Goal: Task Accomplishment & Management: Complete application form

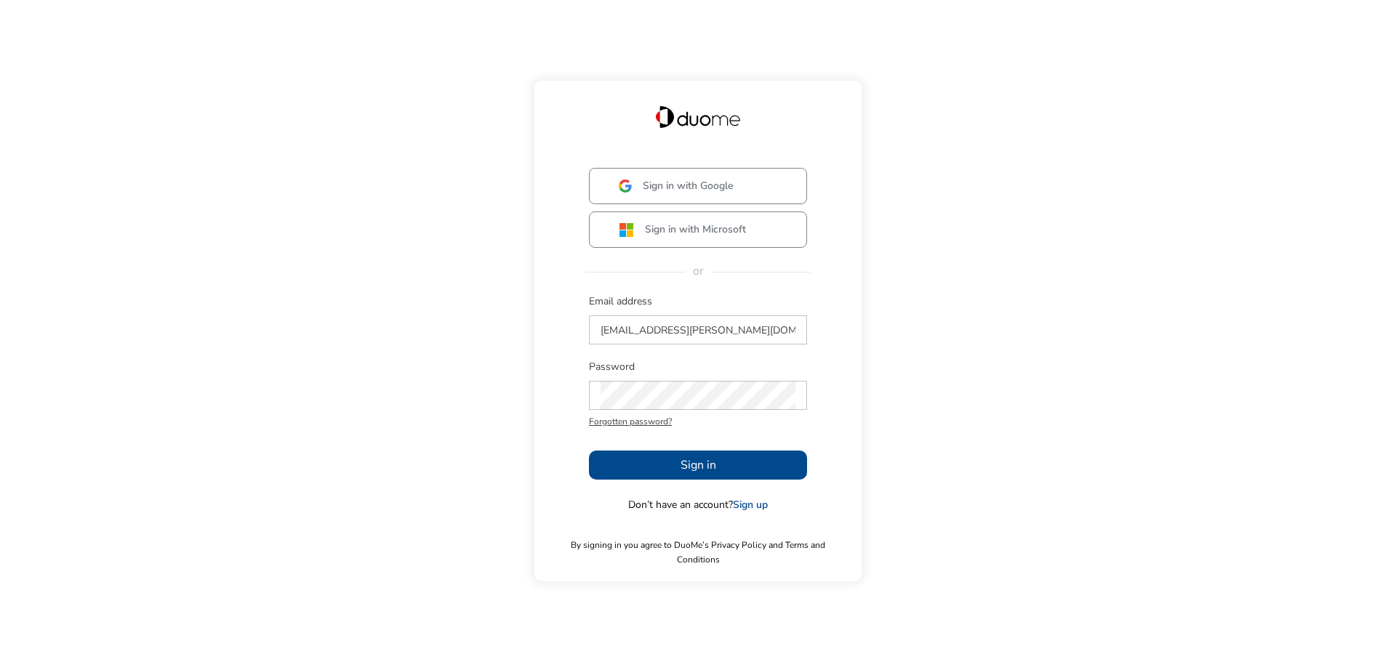
click at [693, 470] on span "Sign in" at bounding box center [698, 464] width 36 height 17
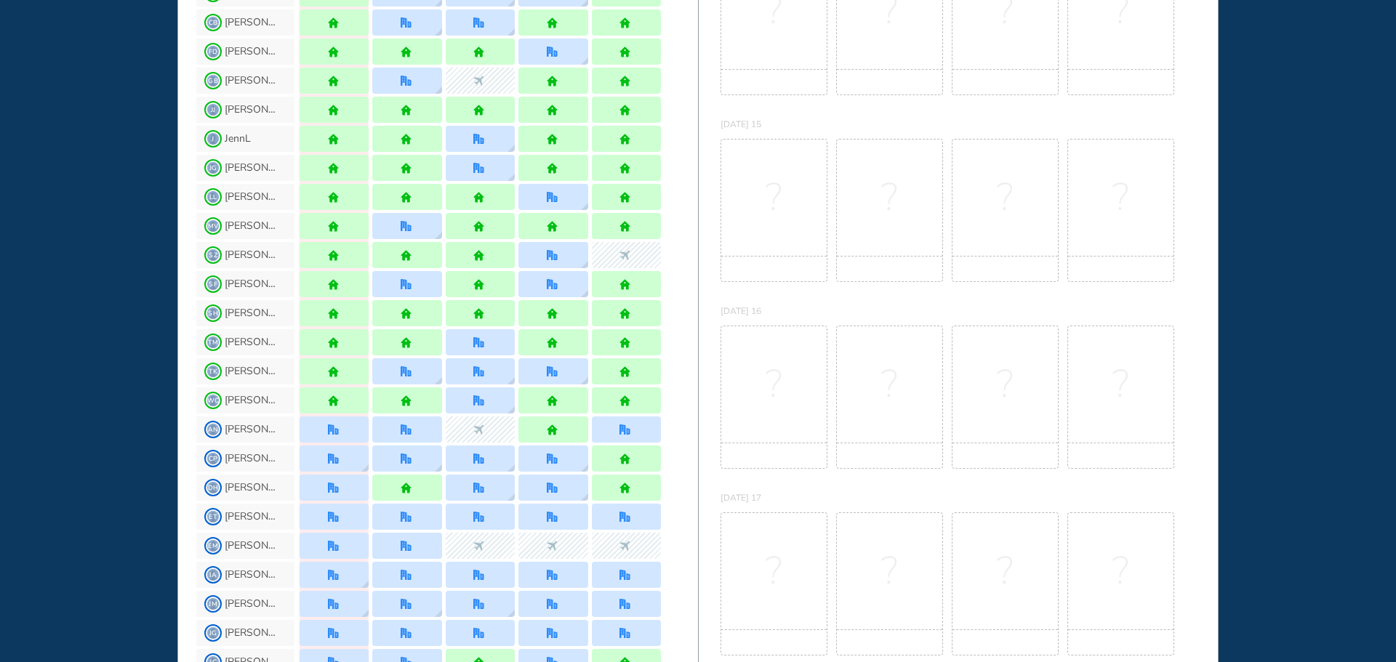
scroll to position [73, 0]
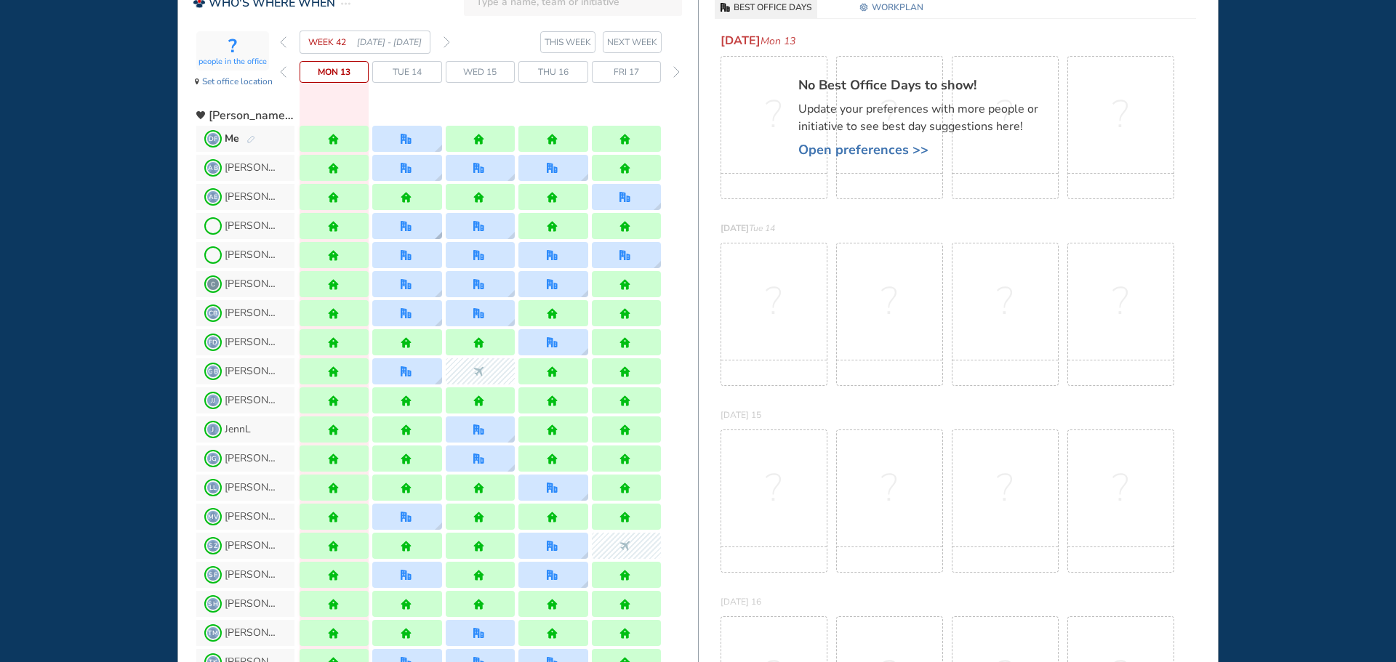
click at [397, 229] on div at bounding box center [406, 226] width 69 height 26
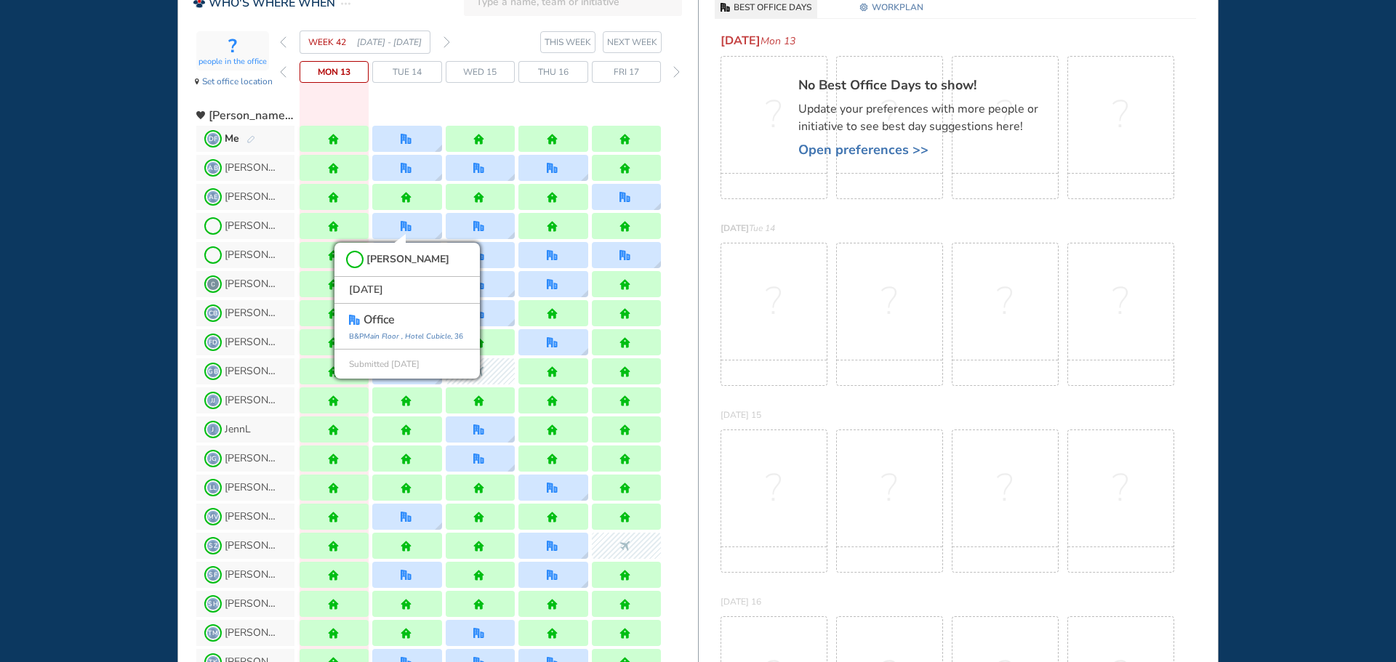
click at [41, 241] on div "WHO'S WHERE WHEN MY WORK INITIATIVES 100 DF New! NOTIFICATIONS All Location Tas…" at bounding box center [698, 331] width 1396 height 662
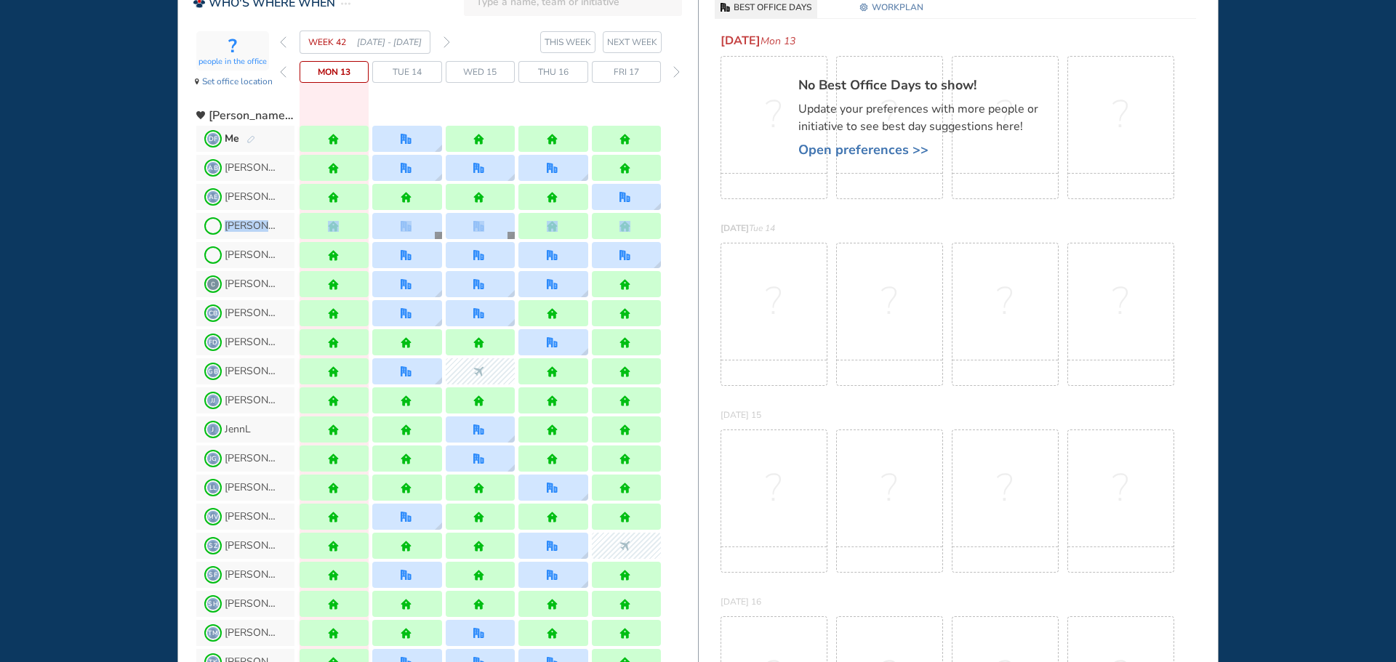
click at [44, 254] on div "WHO'S WHERE WHEN MY WORK INITIATIVES 100 DF New! NOTIFICATIONS All Location Tas…" at bounding box center [698, 331] width 1396 height 662
click at [400, 315] on div at bounding box center [406, 313] width 69 height 26
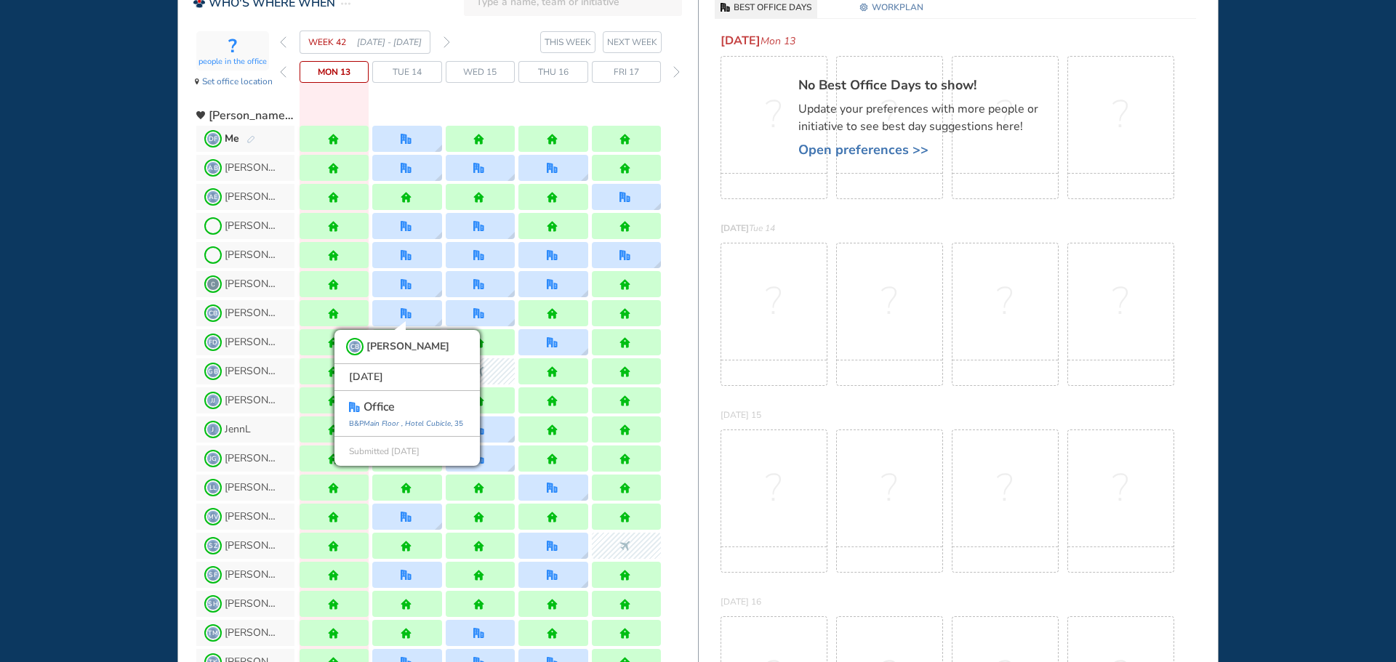
click at [58, 323] on div "WHO'S WHERE WHEN MY WORK INITIATIVES 100 DF New! NOTIFICATIONS All Location Tas…" at bounding box center [698, 331] width 1396 height 662
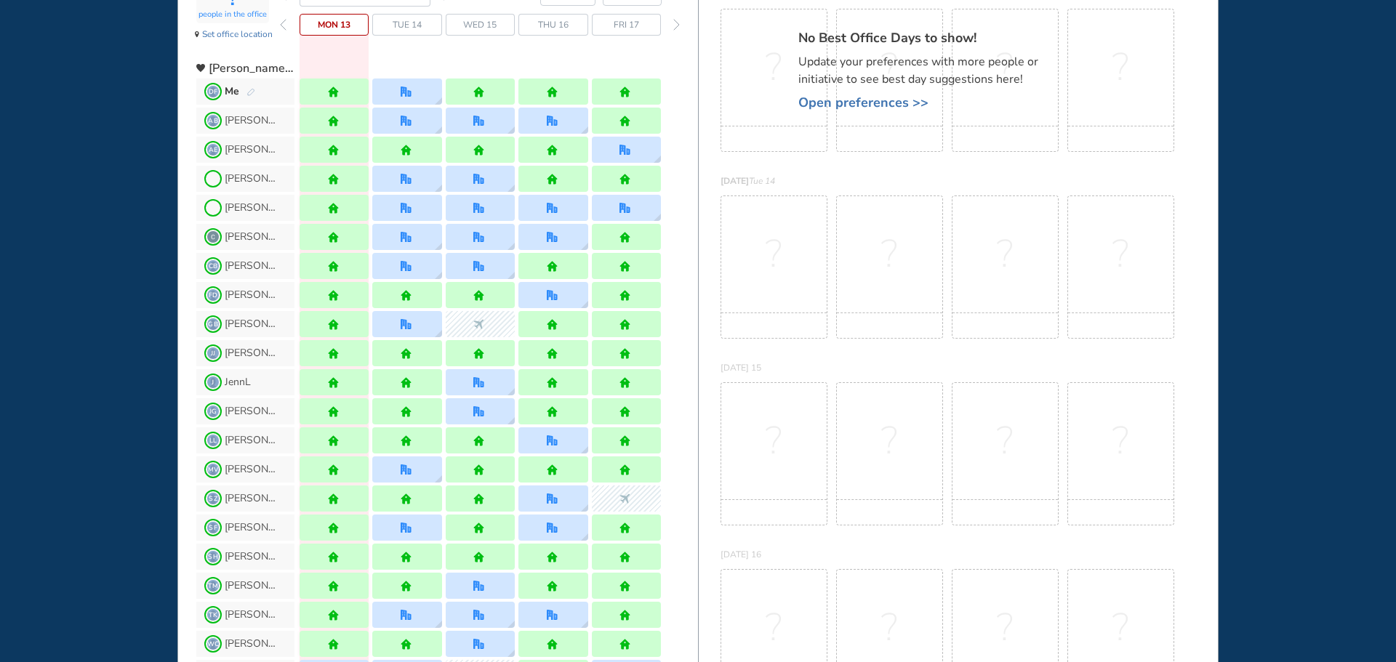
scroll to position [145, 0]
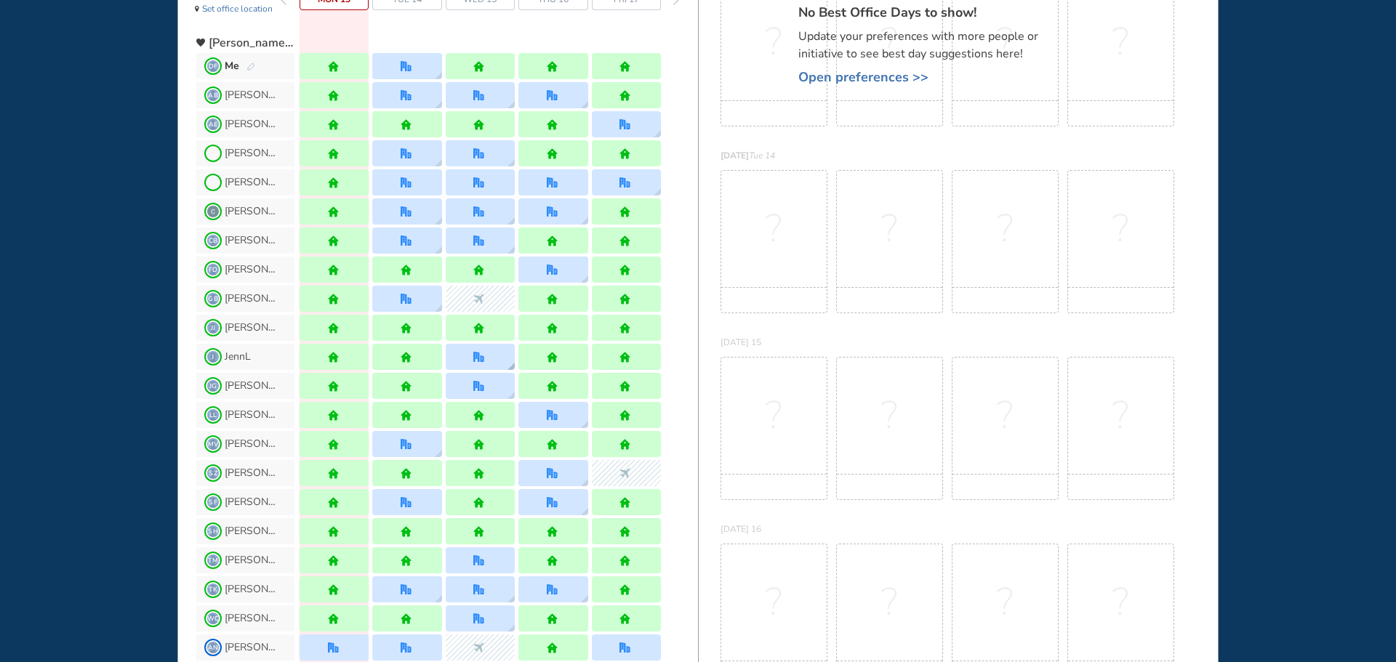
click at [466, 360] on div at bounding box center [480, 357] width 69 height 26
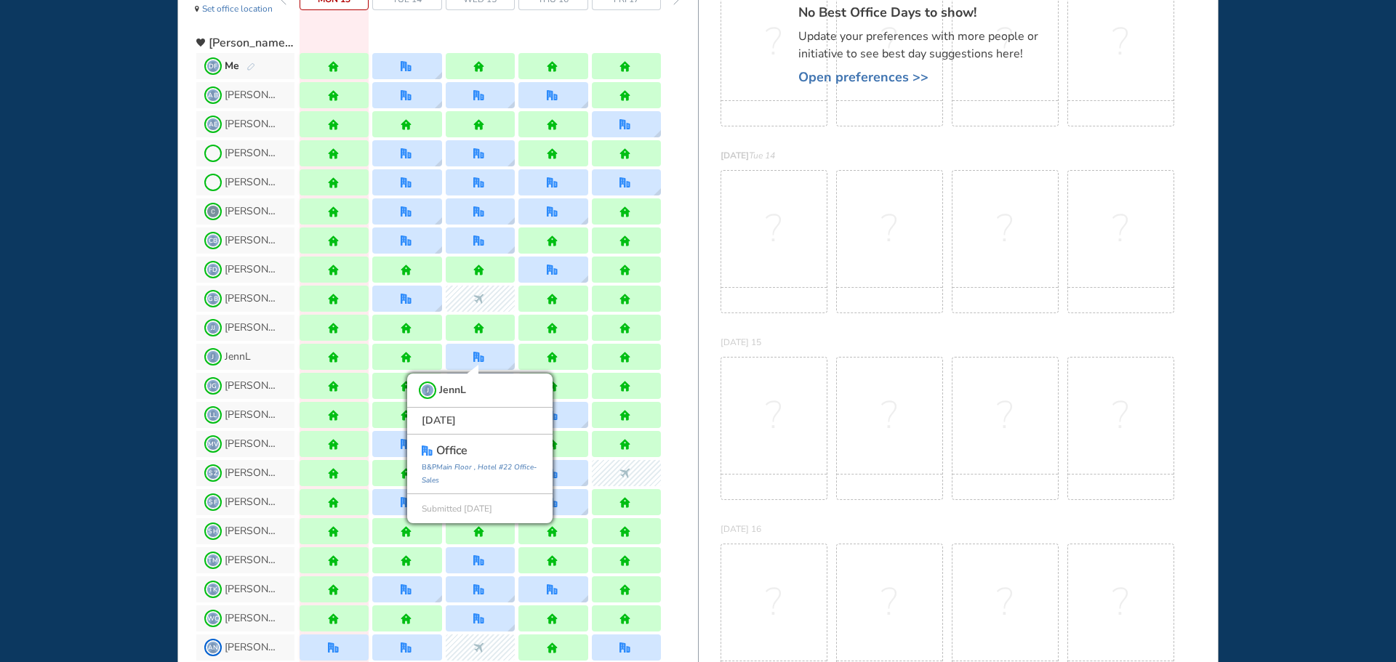
click at [103, 337] on div "WHO'S WHERE WHEN MY WORK INITIATIVES 100 DF New! NOTIFICATIONS All Location Tas…" at bounding box center [698, 331] width 1396 height 662
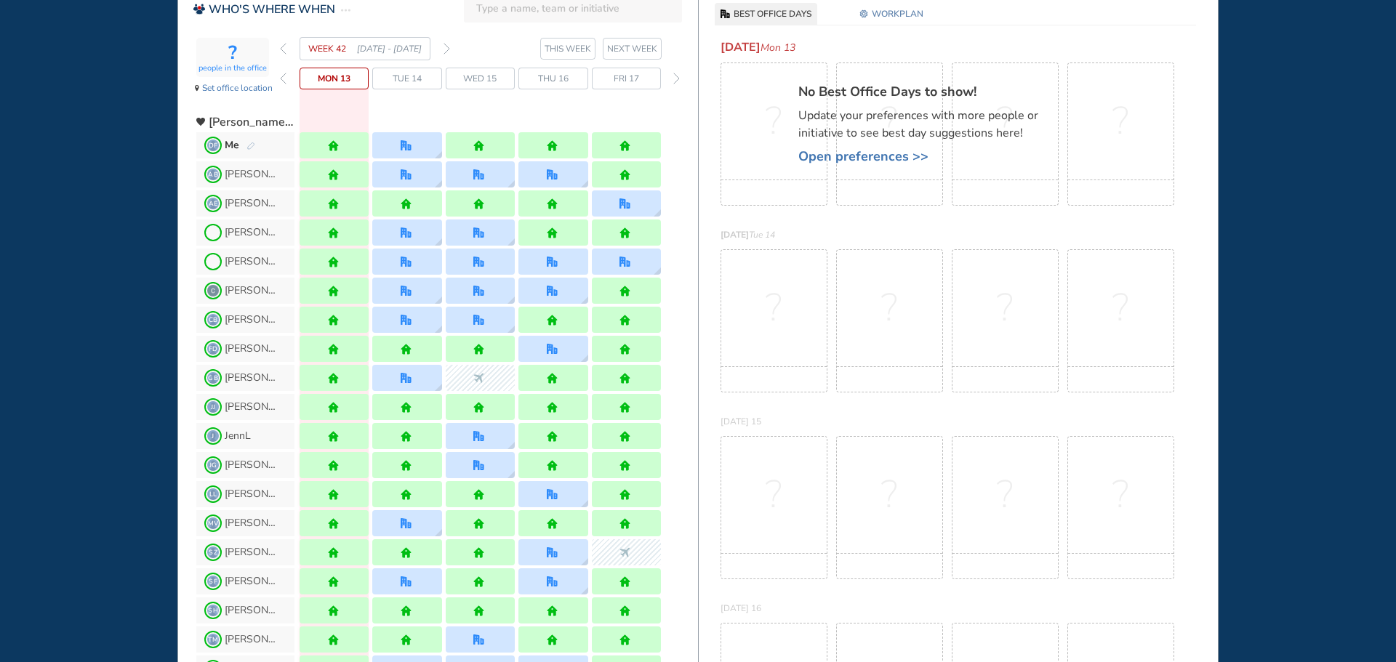
scroll to position [0, 0]
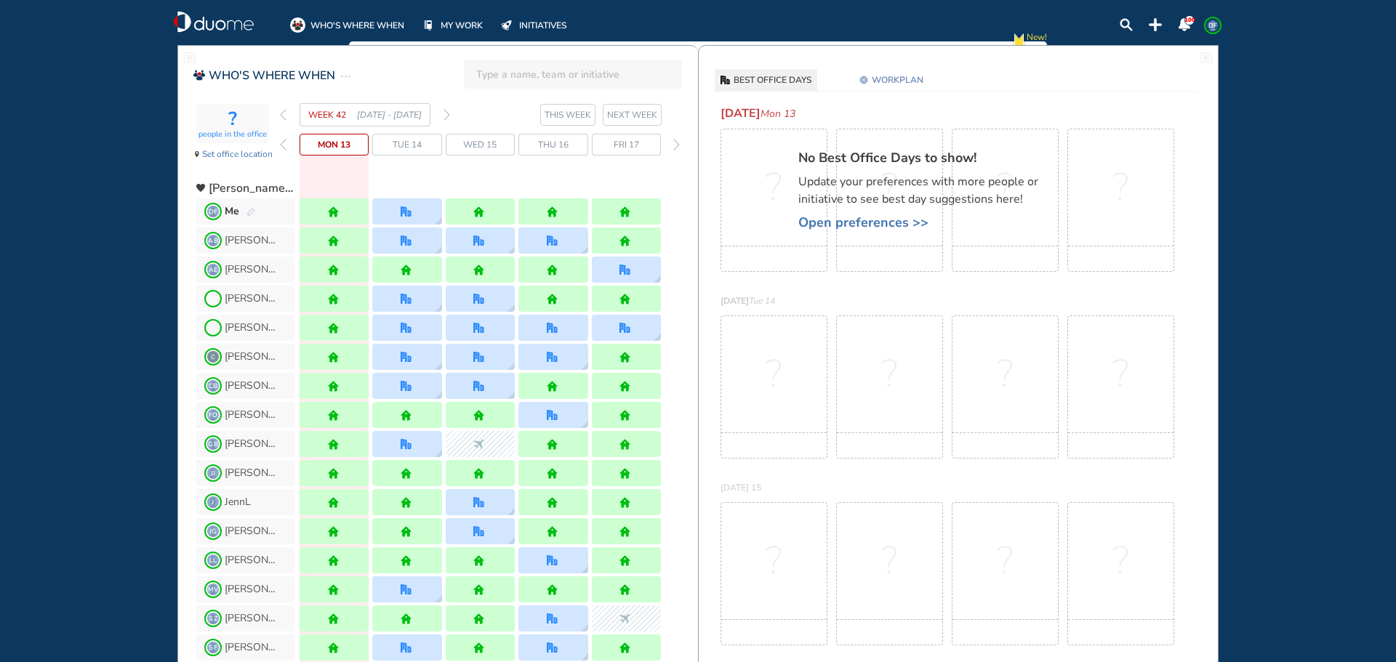
click at [283, 116] on img "back week" at bounding box center [283, 115] width 7 height 12
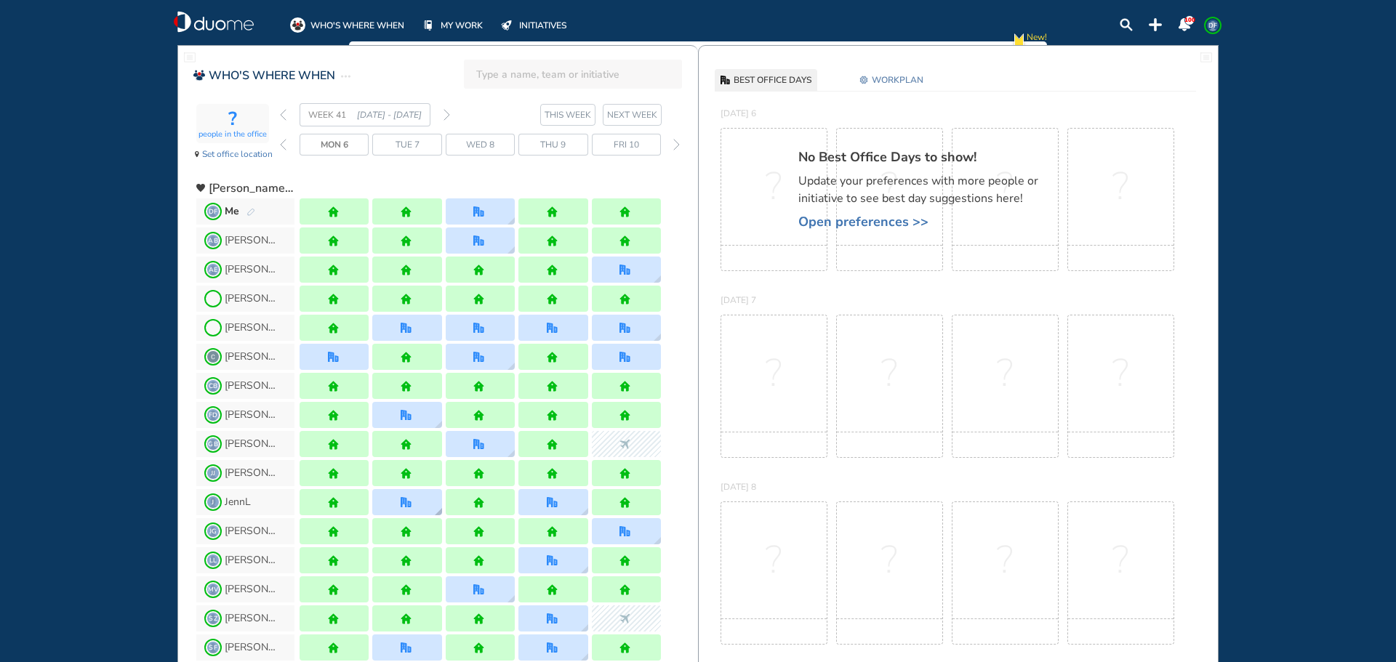
click at [397, 502] on div at bounding box center [406, 502] width 69 height 26
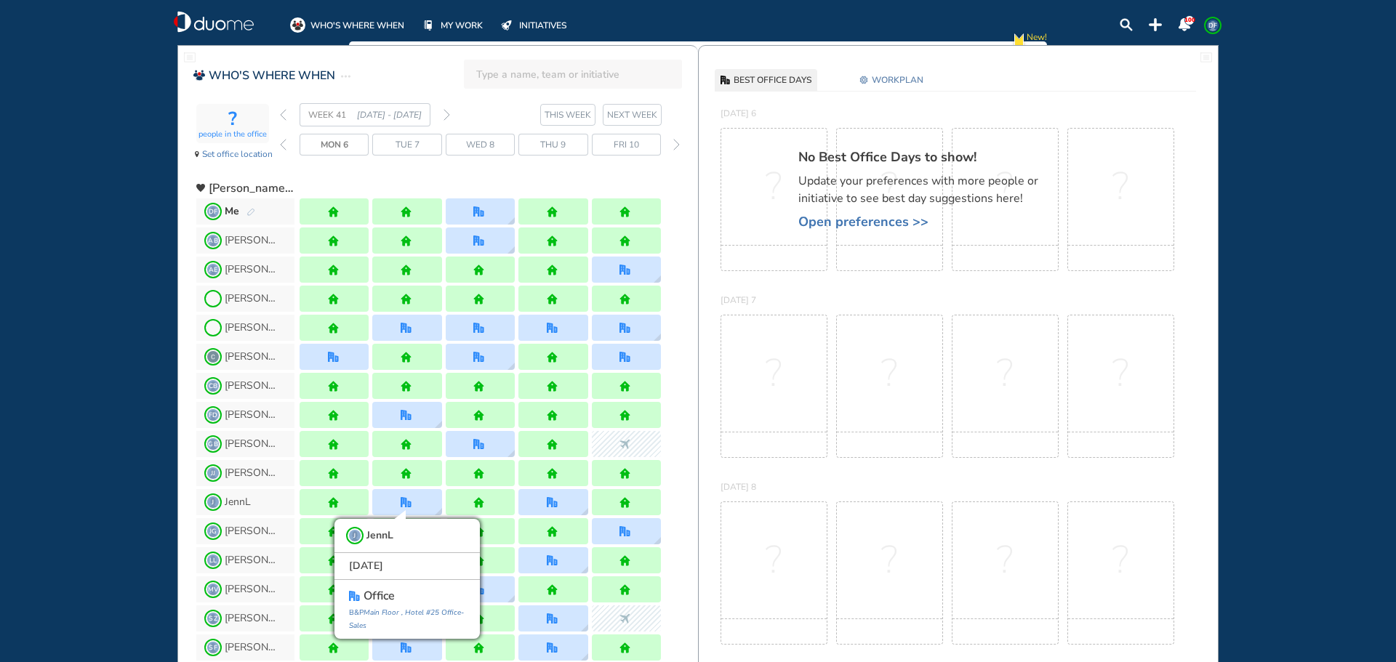
click at [97, 419] on div "WHO'S WHERE WHEN MY WORK INITIATIVES 100 DF New! NOTIFICATIONS All Location Tas…" at bounding box center [698, 331] width 1396 height 662
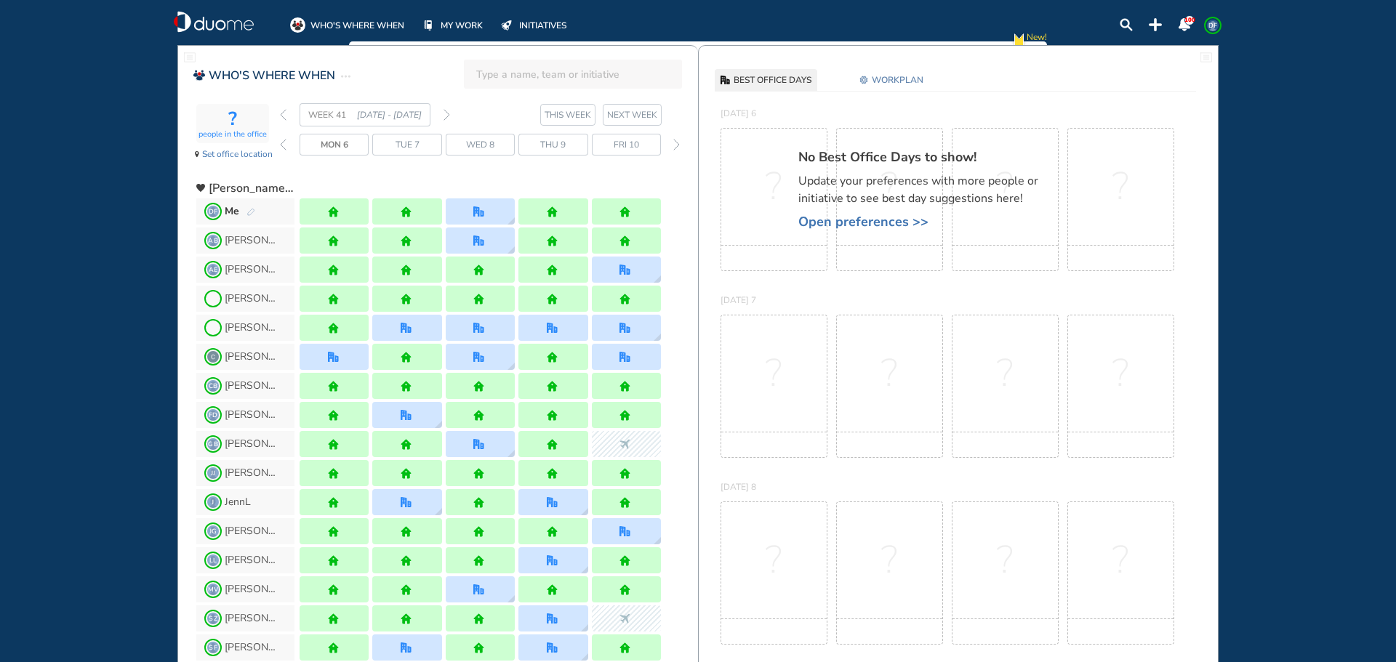
click at [448, 115] on img "forward week" at bounding box center [446, 115] width 7 height 12
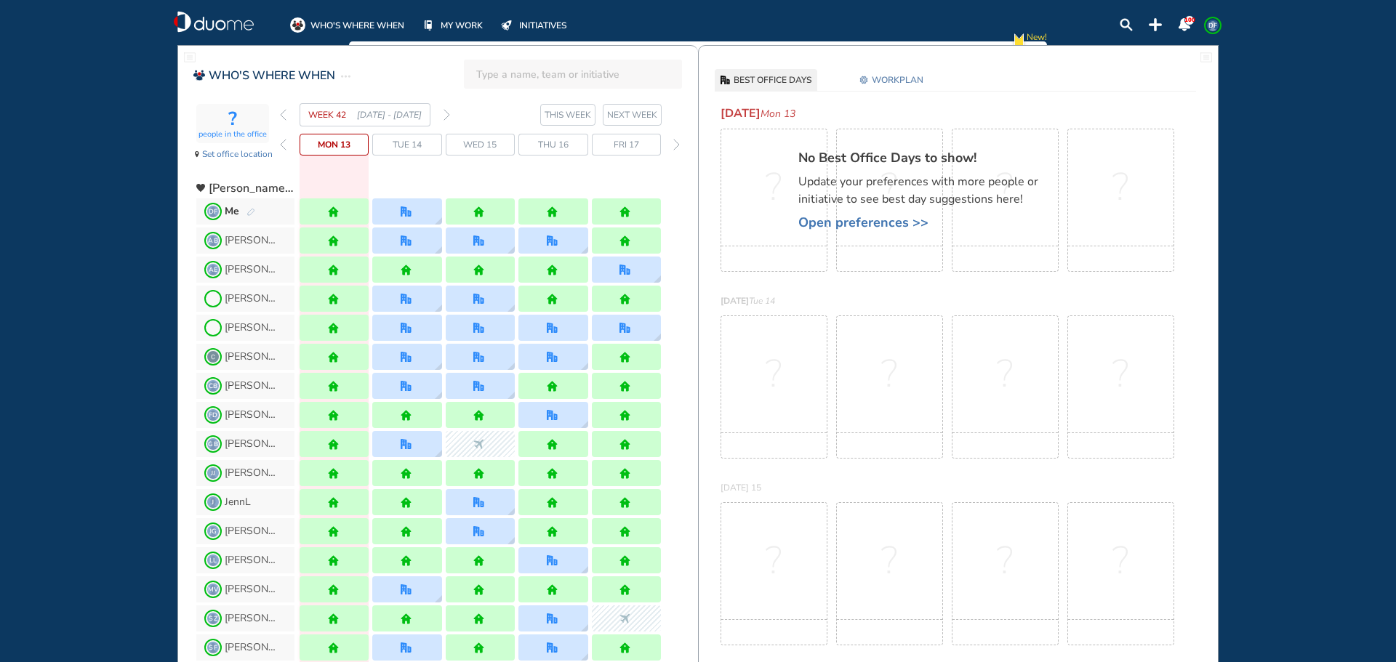
click at [443, 116] on div "WEEK 42 [DATE] - [DATE]" at bounding box center [365, 114] width 170 height 23
click at [448, 116] on img "forward week" at bounding box center [446, 115] width 7 height 12
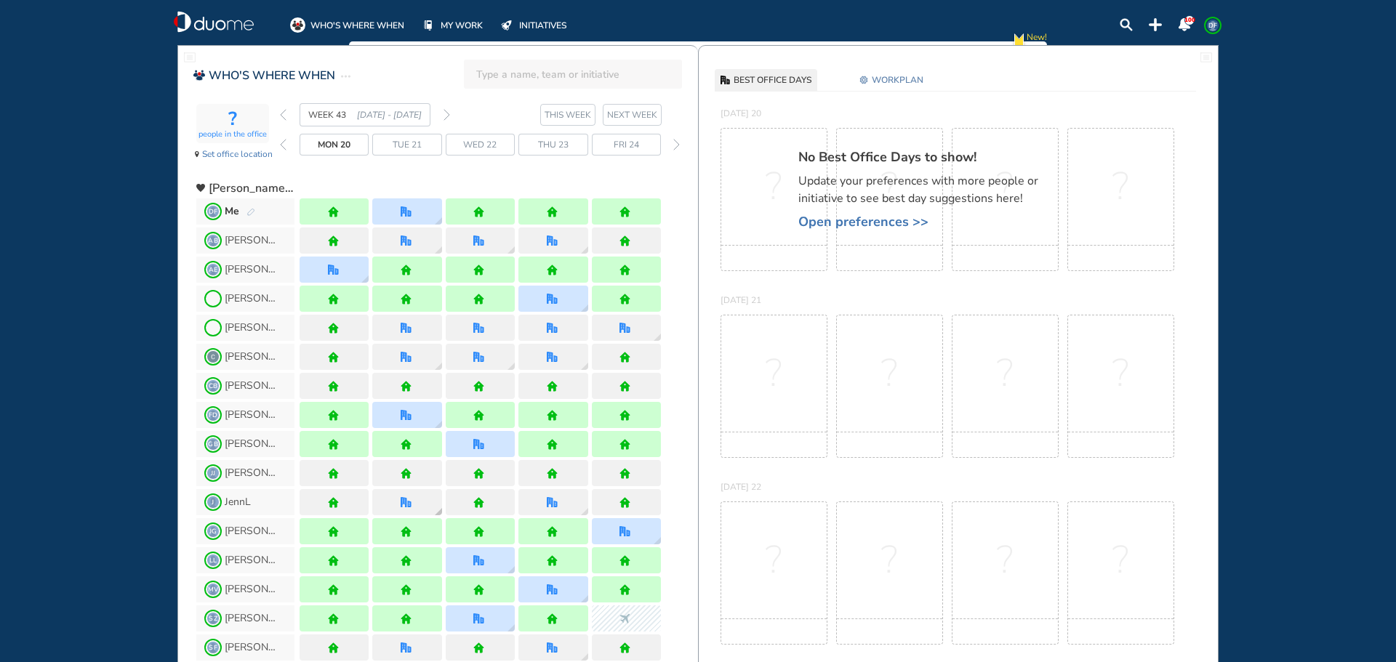
click at [408, 502] on img "office" at bounding box center [405, 502] width 11 height 11
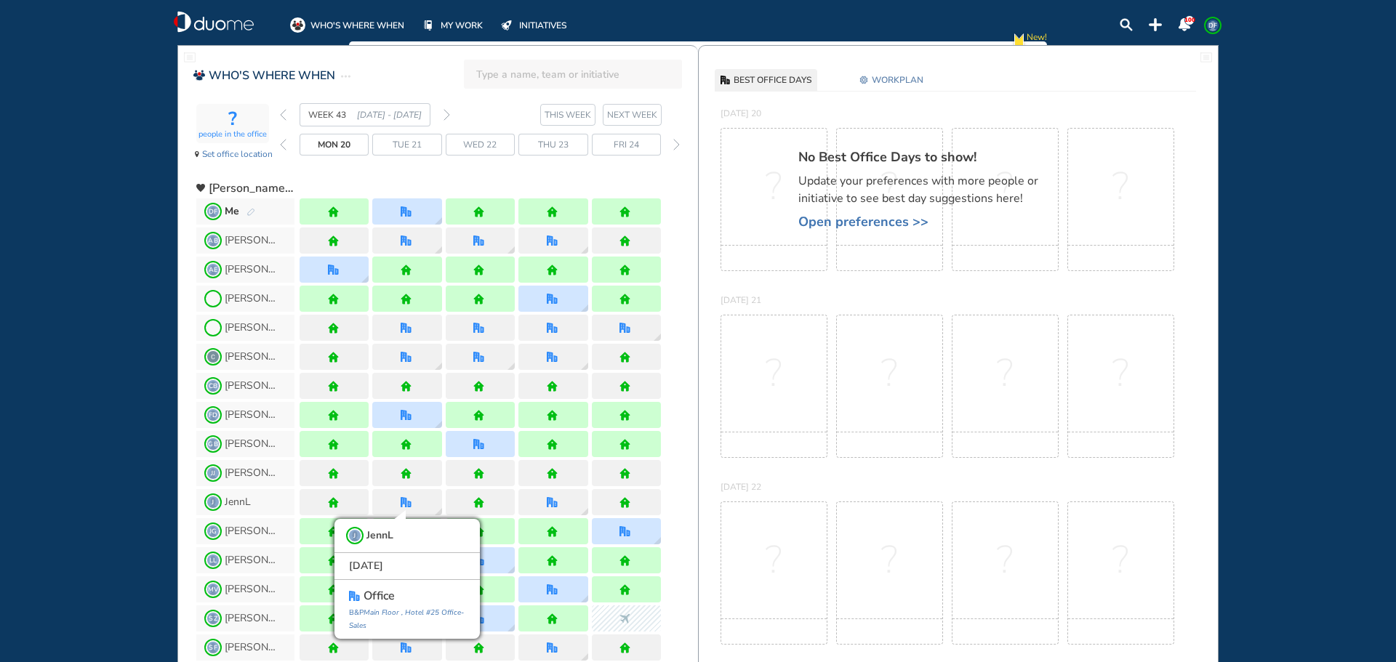
click at [110, 456] on div "WHO'S WHERE WHEN MY WORK INITIATIVES 100 DF New! NOTIFICATIONS All Location Tas…" at bounding box center [698, 331] width 1396 height 662
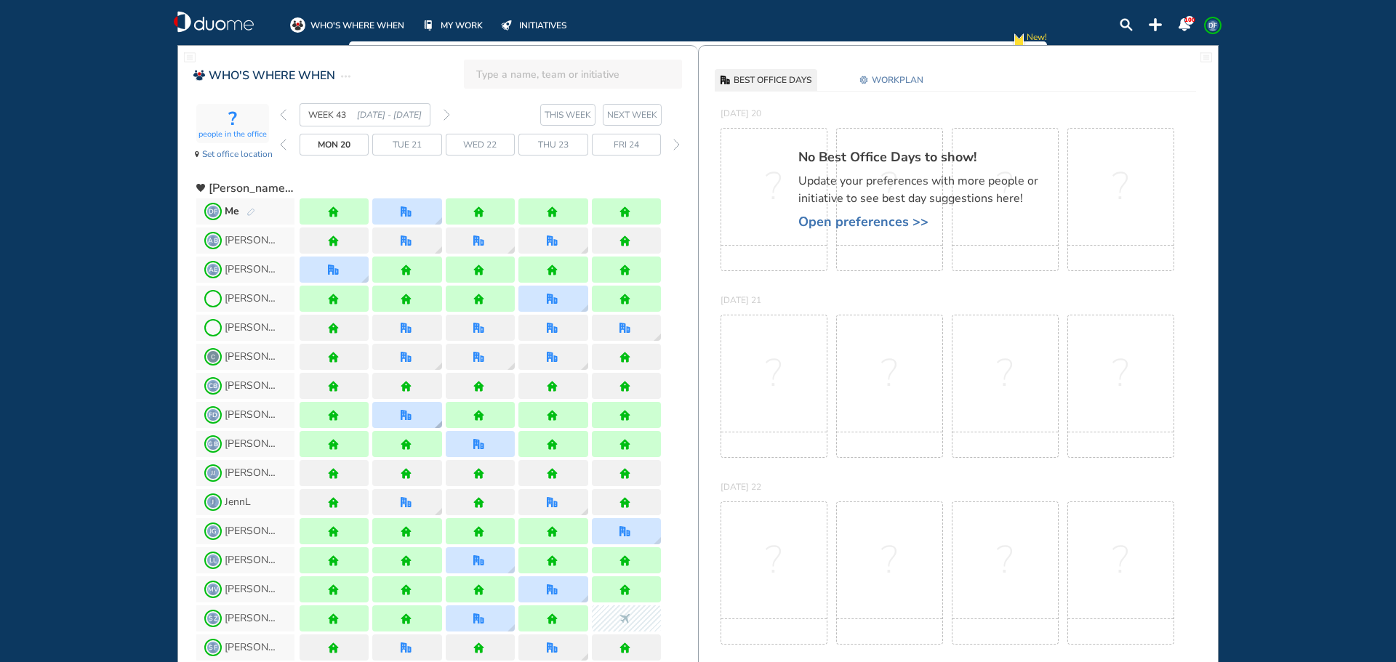
click at [409, 413] on img "office" at bounding box center [405, 415] width 11 height 11
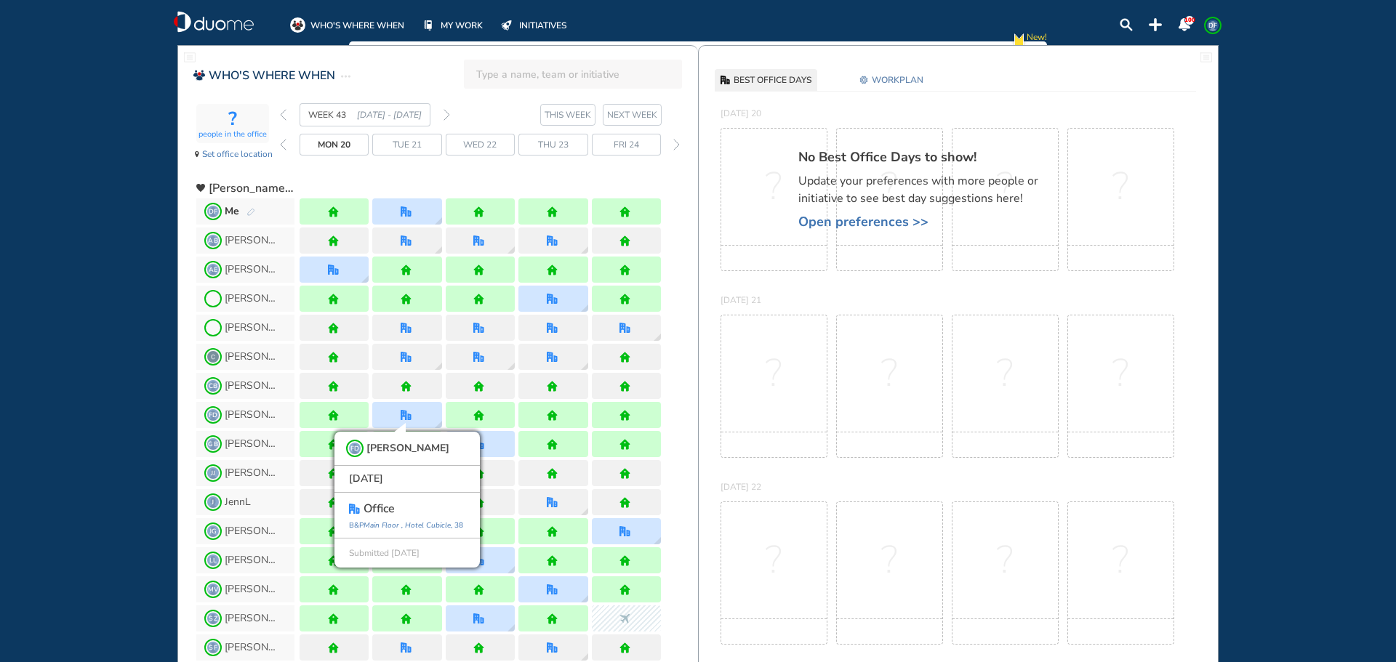
click at [89, 363] on div "WHO'S WHERE WHEN MY WORK INITIATIVES 100 DF New! NOTIFICATIONS All Location Tas…" at bounding box center [698, 331] width 1396 height 662
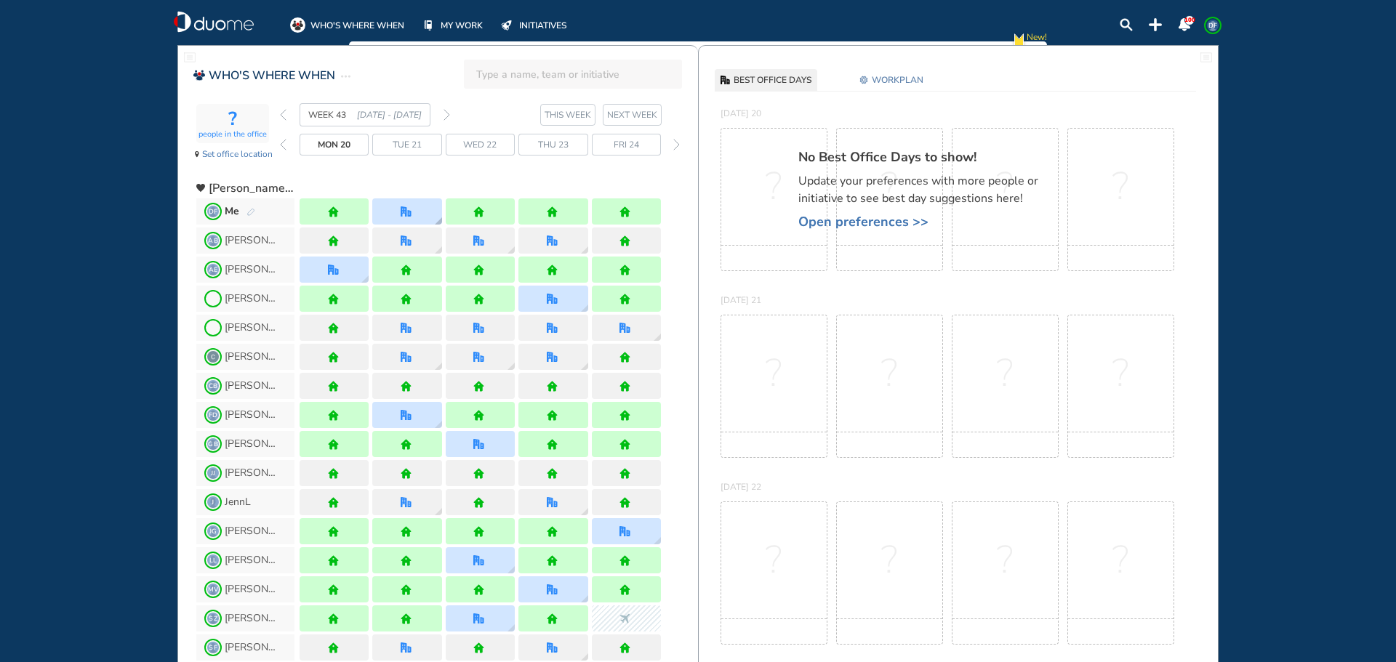
click at [395, 204] on div at bounding box center [406, 211] width 69 height 26
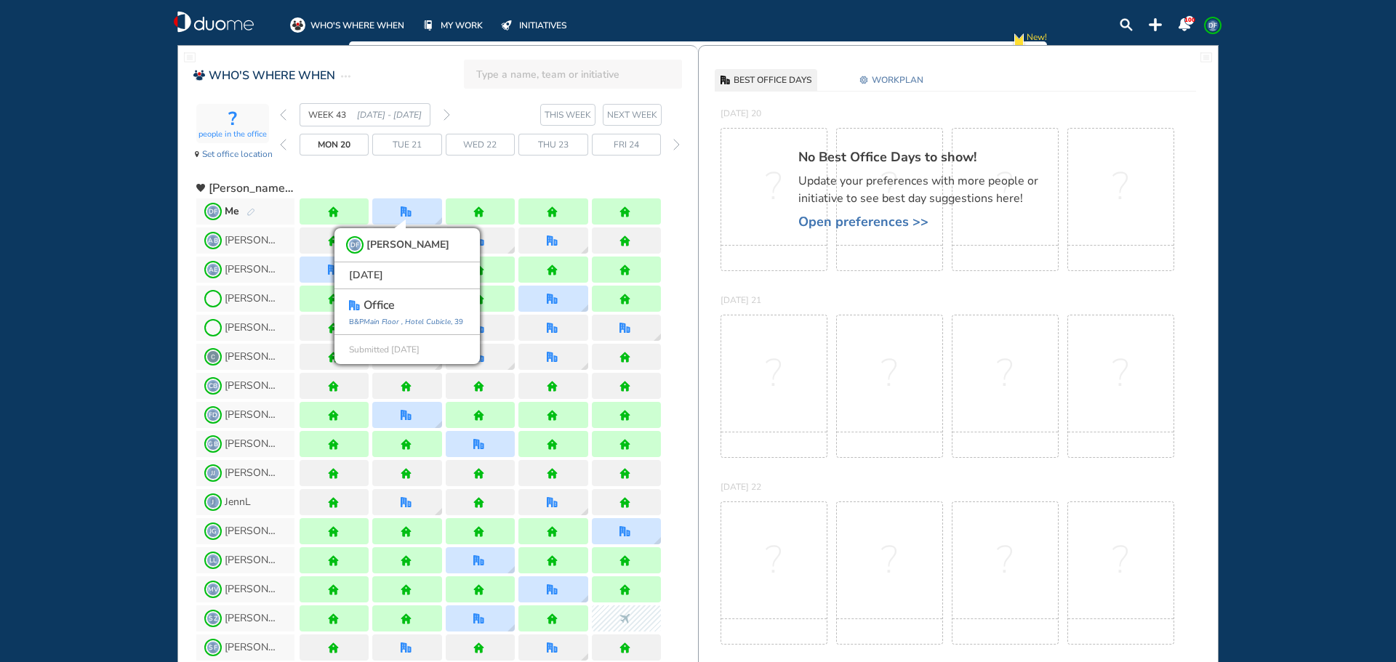
click at [129, 302] on div "WHO'S WHERE WHEN MY WORK INITIATIVES 100 DF New! NOTIFICATIONS All Location Tas…" at bounding box center [698, 331] width 1396 height 662
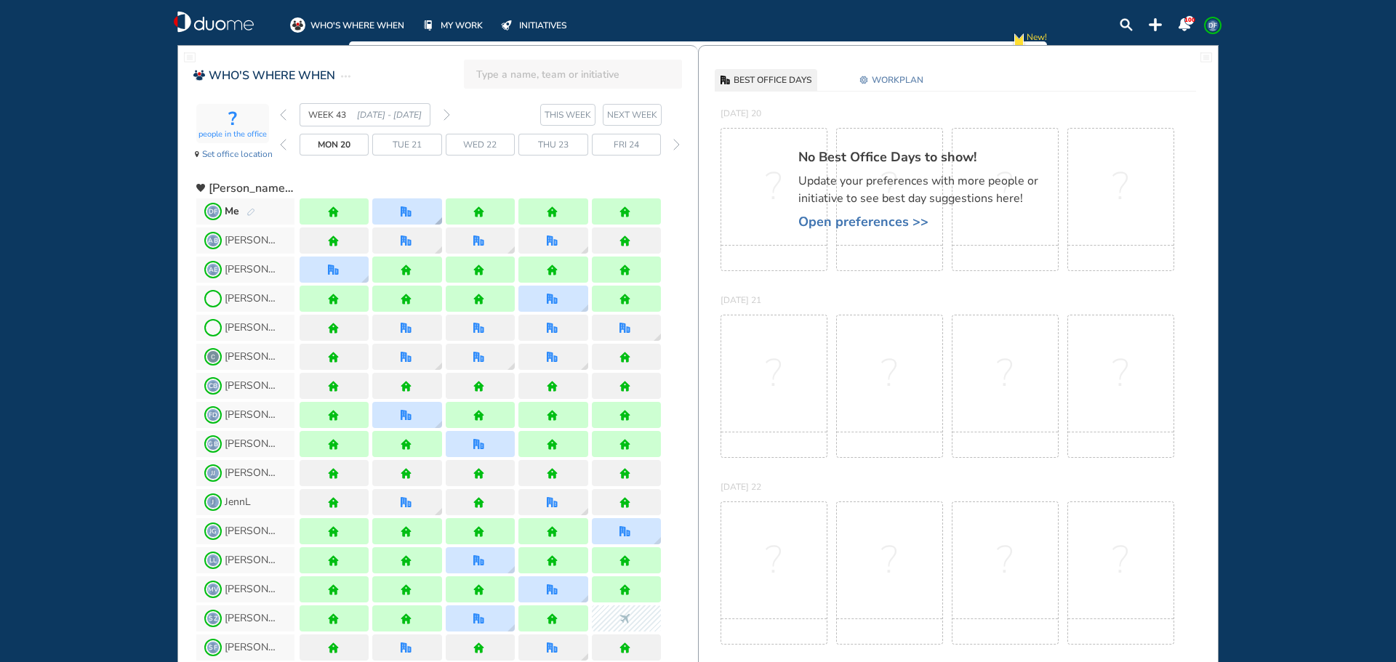
click at [399, 215] on div at bounding box center [406, 211] width 69 height 26
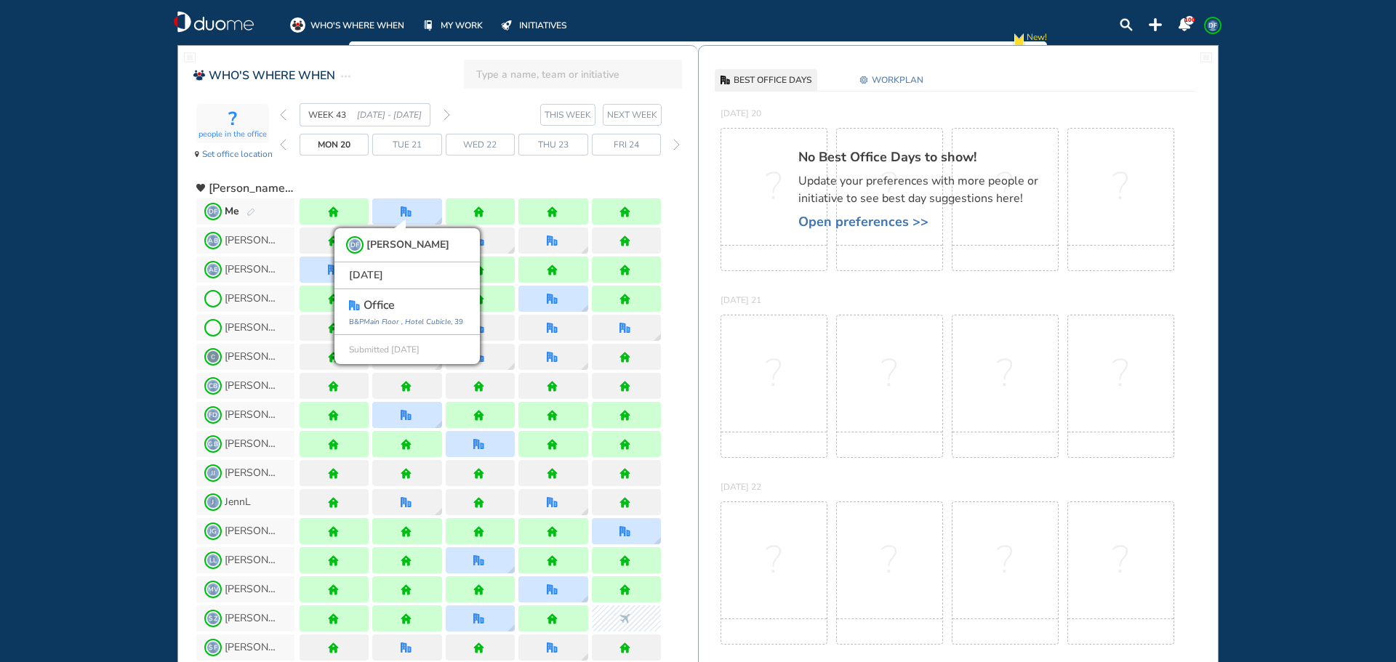
drag, startPoint x: 63, startPoint y: 415, endPoint x: 194, endPoint y: 403, distance: 131.3
click at [76, 416] on div "WHO'S WHERE WHEN MY WORK INITIATIVES 100 DF New! NOTIFICATIONS All Location Tas…" at bounding box center [698, 331] width 1396 height 662
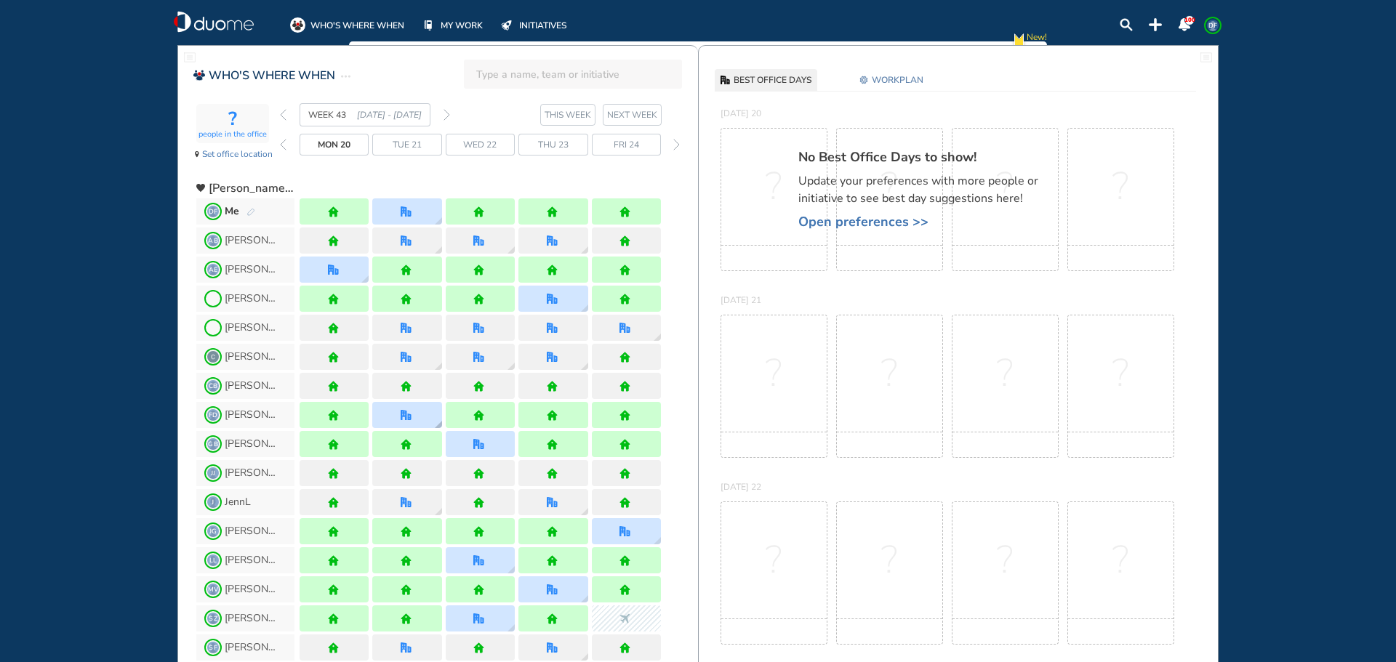
click at [395, 417] on div at bounding box center [406, 415] width 69 height 26
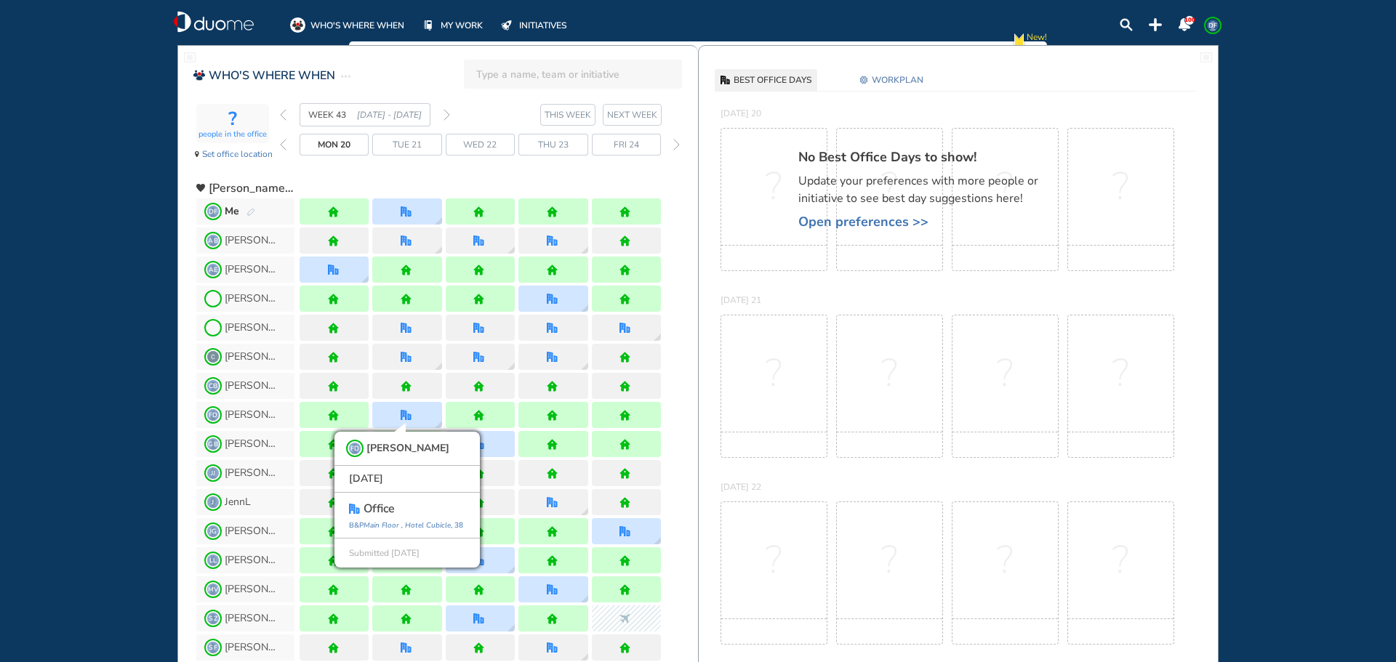
drag, startPoint x: 108, startPoint y: 411, endPoint x: 124, endPoint y: 408, distance: 15.4
click at [110, 409] on div "WHO'S WHERE WHEN MY WORK INITIATIVES 100 DF New! NOTIFICATIONS All Location Tas…" at bounding box center [698, 331] width 1396 height 662
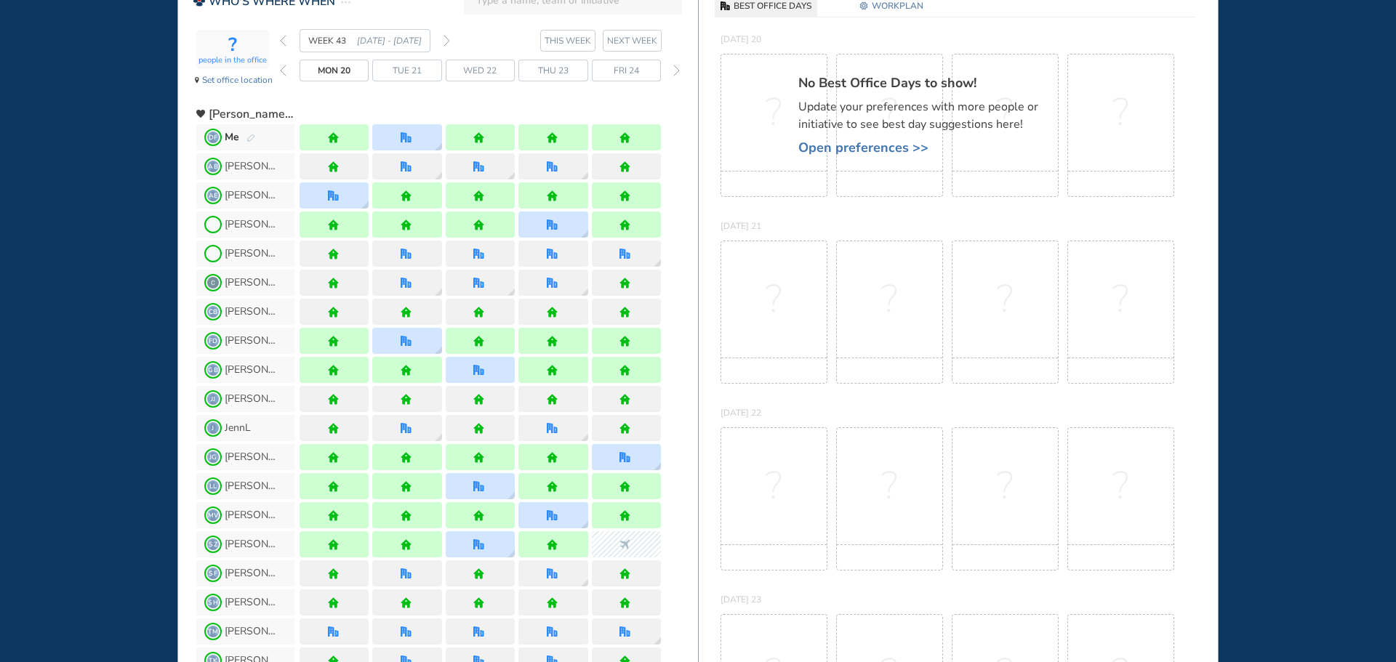
scroll to position [218, 0]
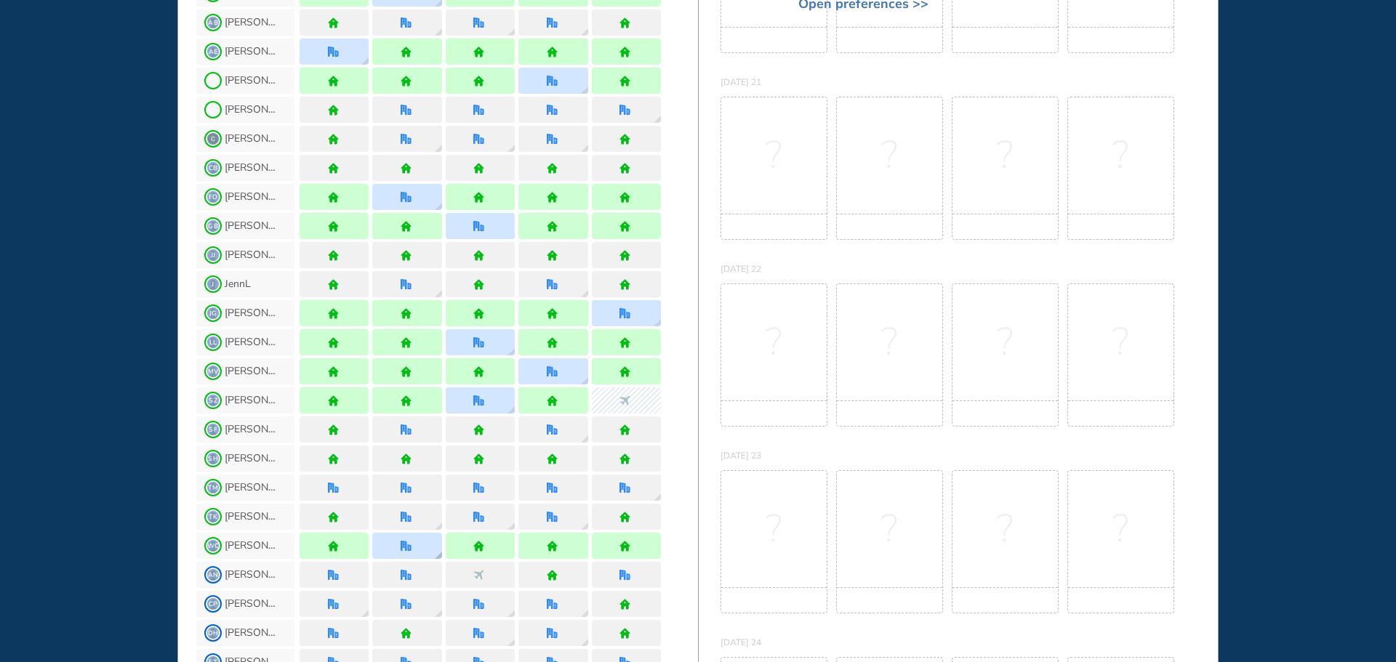
click at [406, 550] on img "office" at bounding box center [405, 546] width 11 height 11
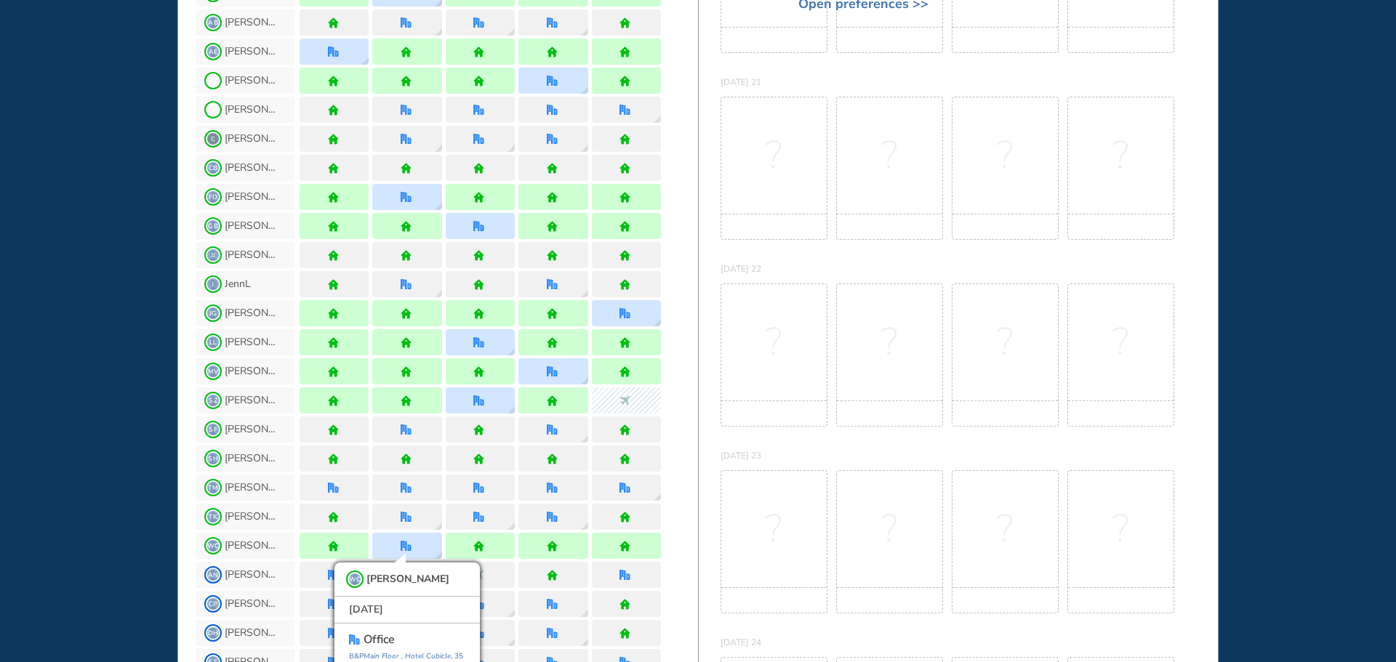
scroll to position [254, 0]
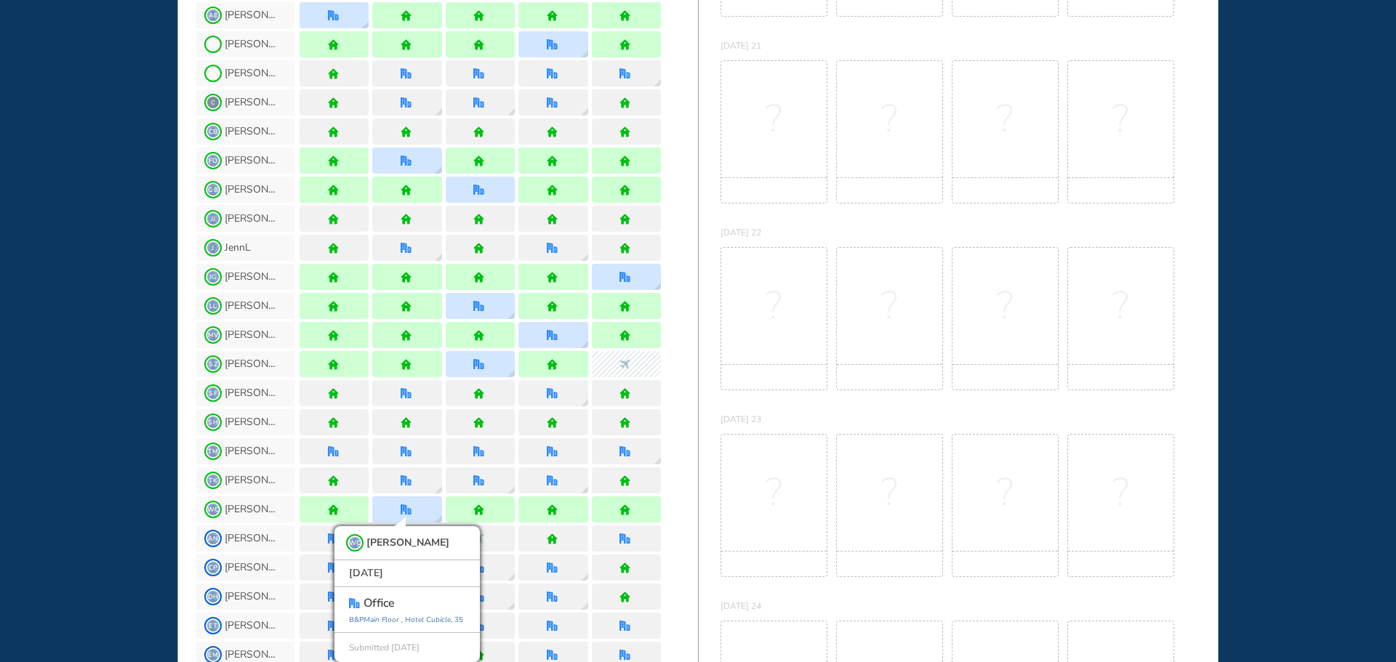
drag, startPoint x: 1, startPoint y: 451, endPoint x: 17, endPoint y: 451, distance: 16.7
click at [10, 451] on div "WHO'S WHERE WHEN MY WORK INITIATIVES 100 DF New! NOTIFICATIONS All Location Tas…" at bounding box center [698, 331] width 1396 height 662
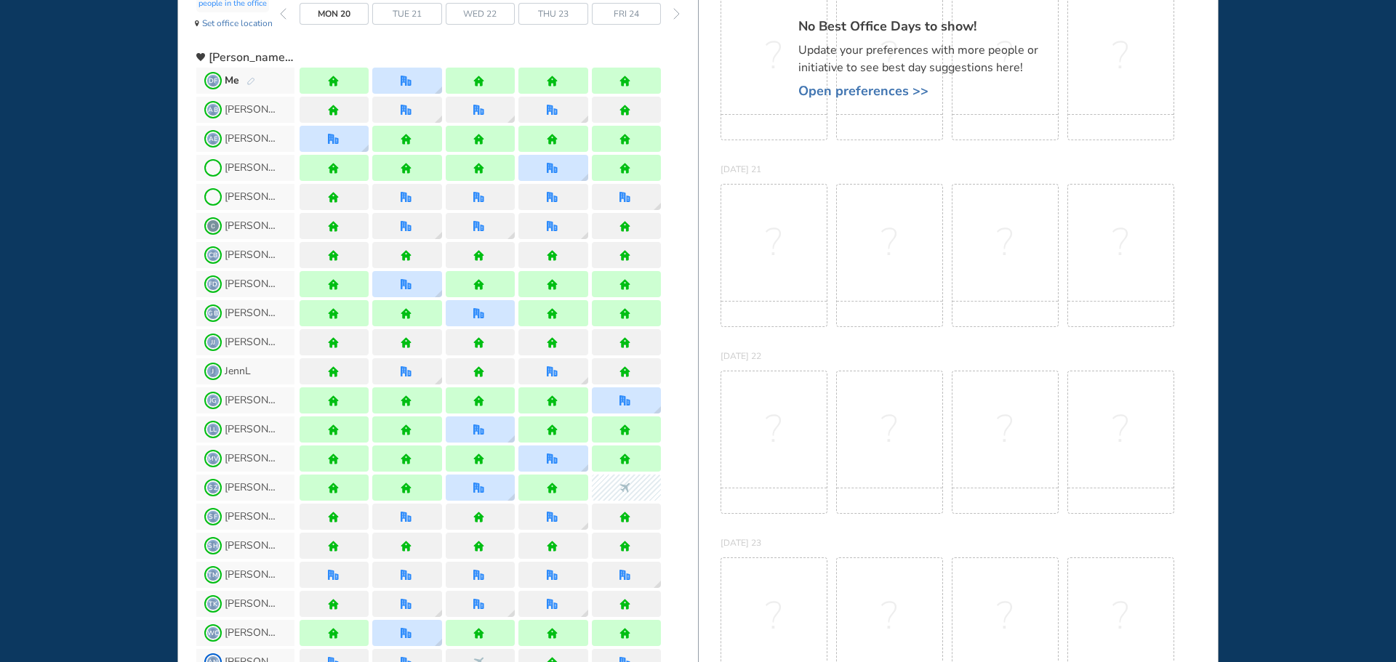
scroll to position [0, 0]
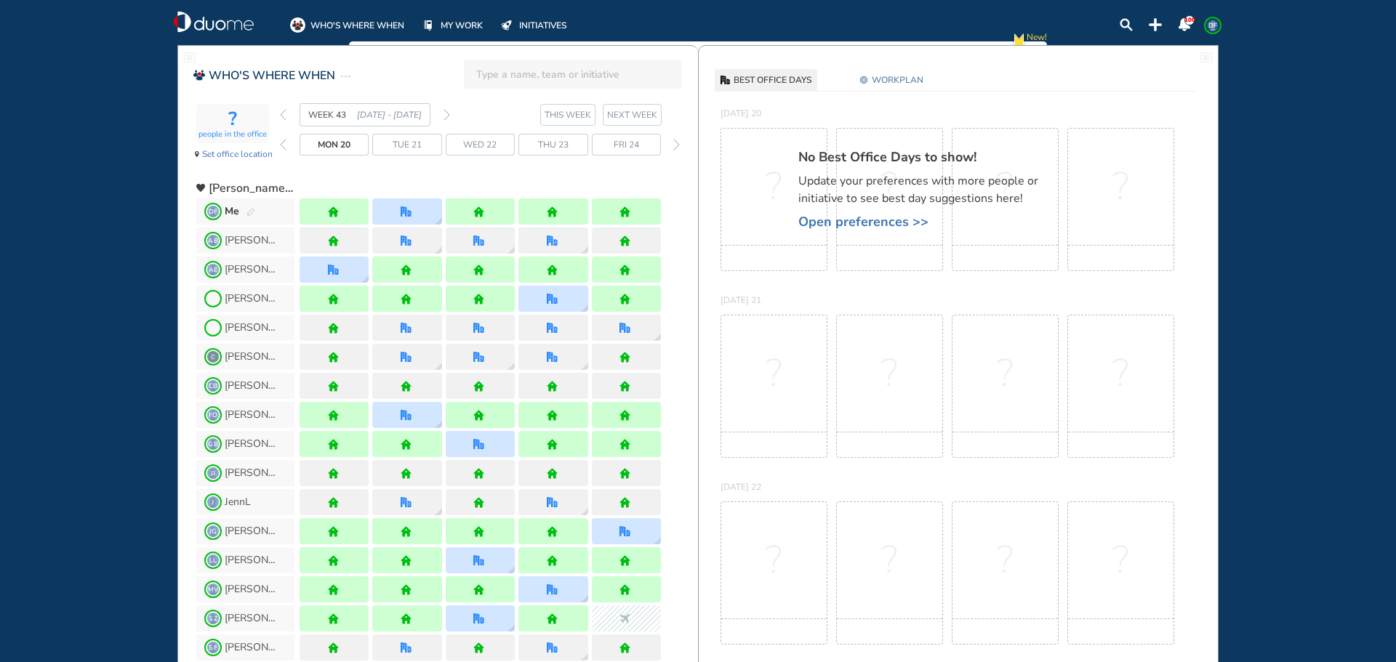
click at [281, 114] on img "back week" at bounding box center [283, 115] width 7 height 12
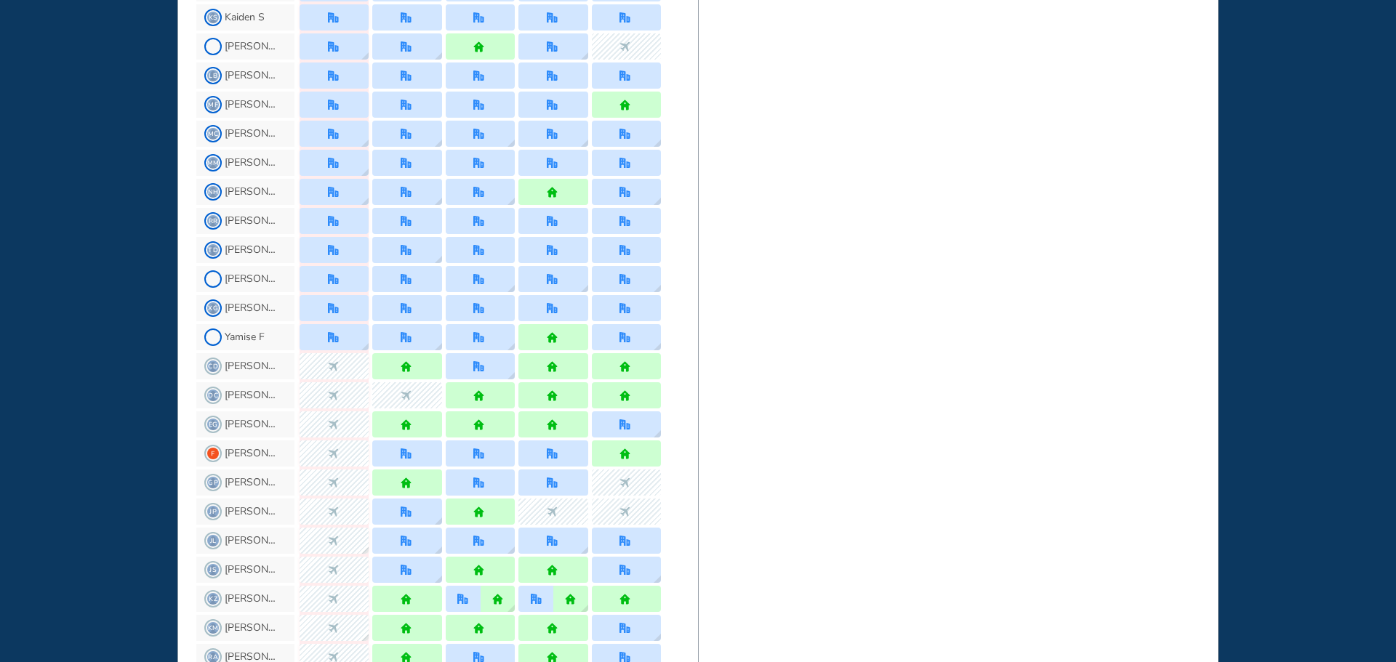
scroll to position [1090, 0]
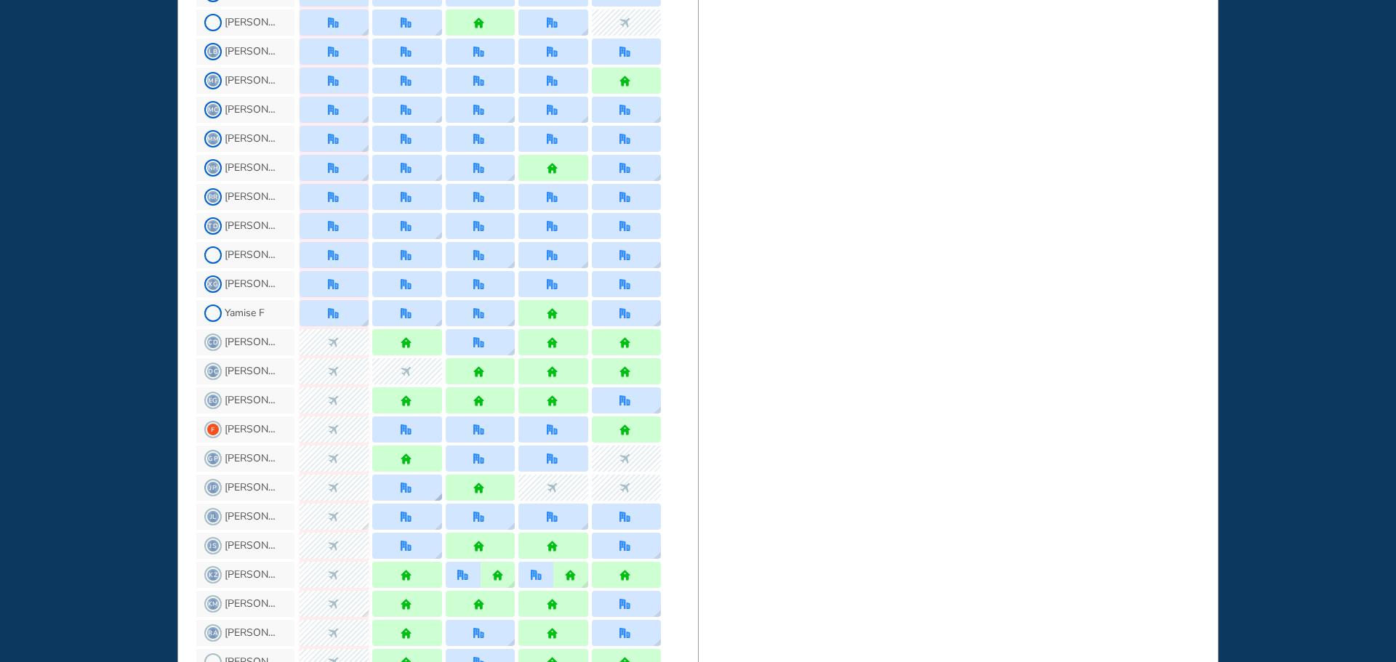
click at [395, 488] on div at bounding box center [406, 488] width 69 height 26
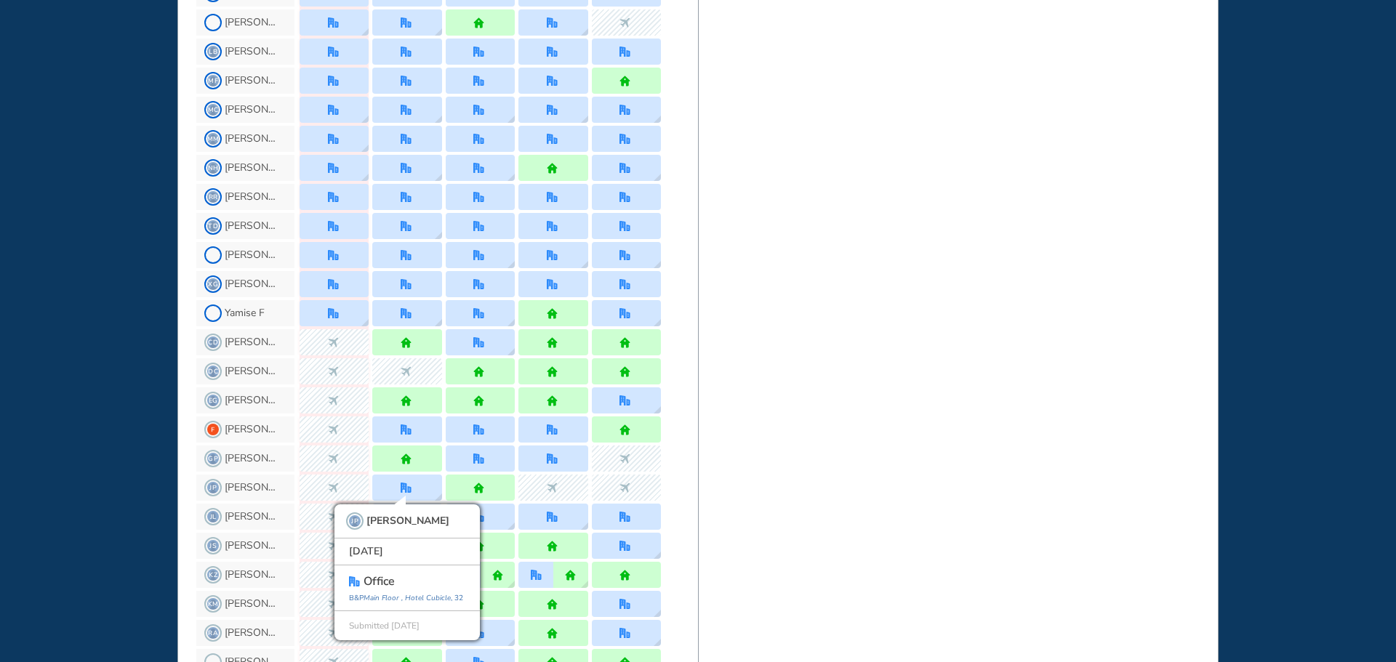
click at [73, 325] on div "WHO'S WHERE WHEN MY WORK INITIATIVES 100 DF New! NOTIFICATIONS All Location Tas…" at bounding box center [698, 331] width 1396 height 662
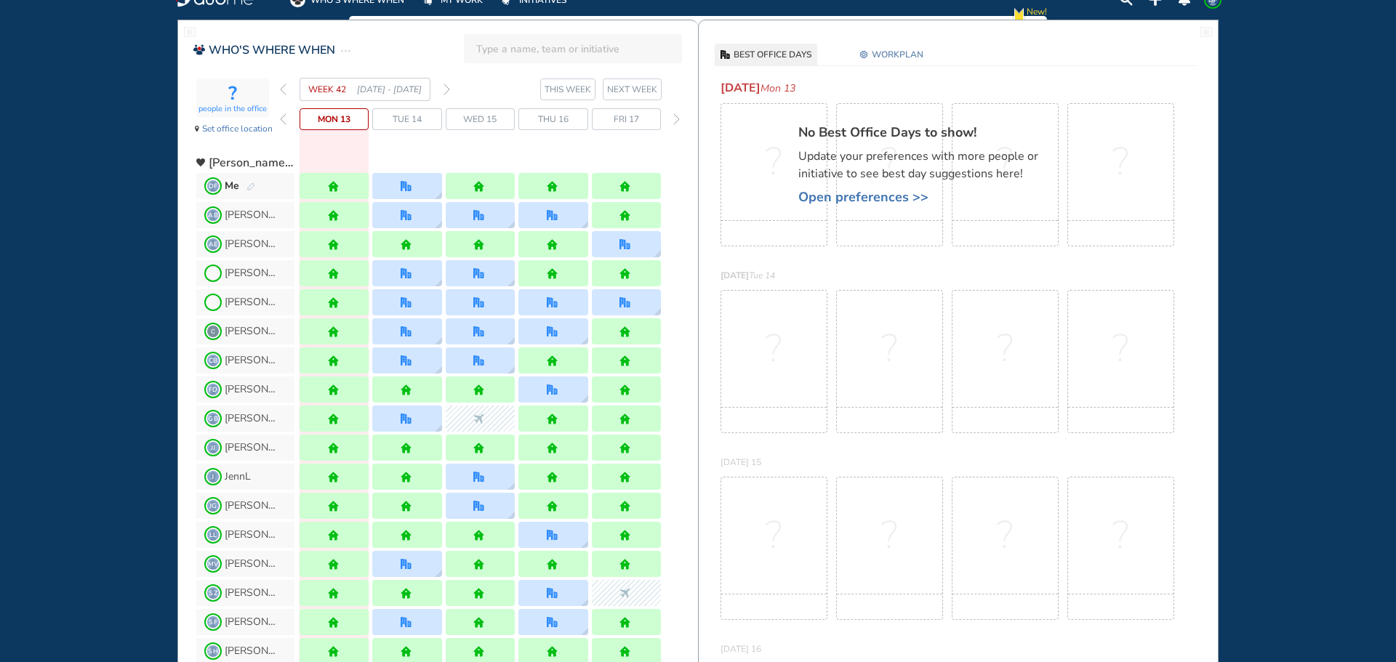
scroll to position [0, 0]
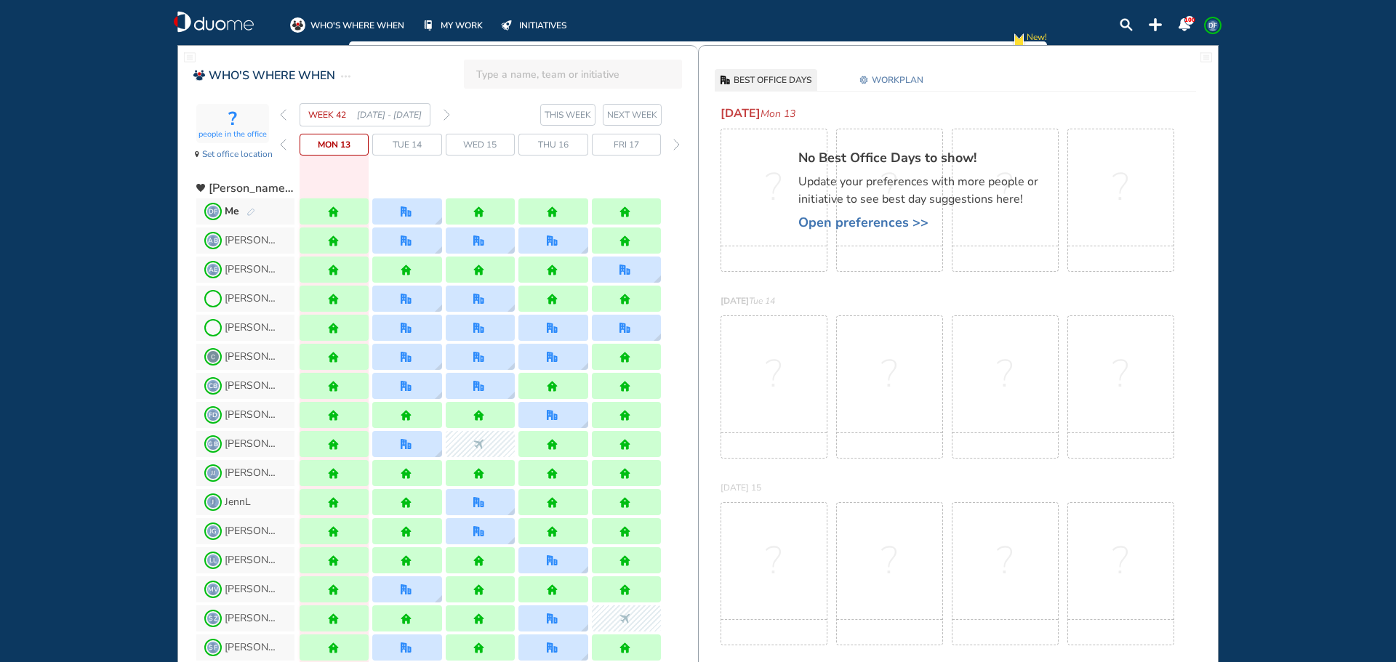
click at [334, 209] on img "home" at bounding box center [333, 211] width 11 height 11
click at [254, 210] on img "pen-edit" at bounding box center [250, 212] width 9 height 9
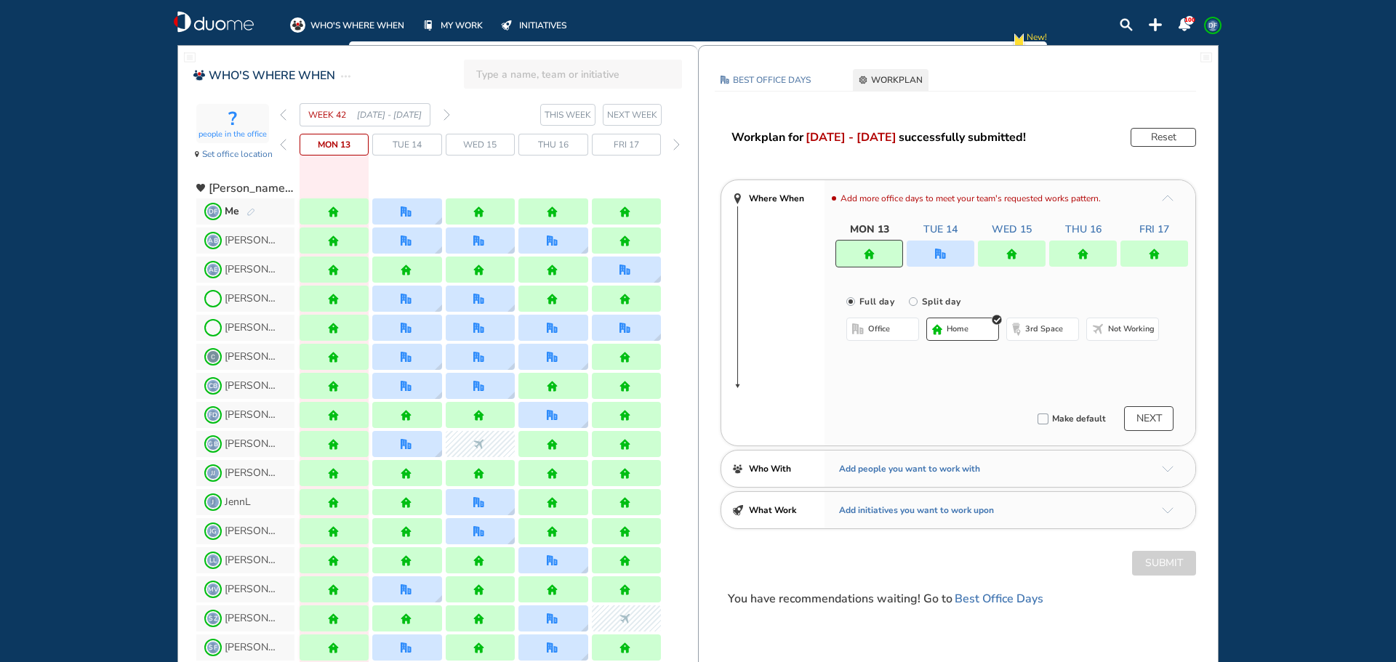
click at [337, 214] on div at bounding box center [334, 211] width 13 height 11
click at [1111, 334] on button "Not working" at bounding box center [1122, 329] width 73 height 23
click at [1148, 411] on button "NEXT" at bounding box center [1148, 418] width 49 height 25
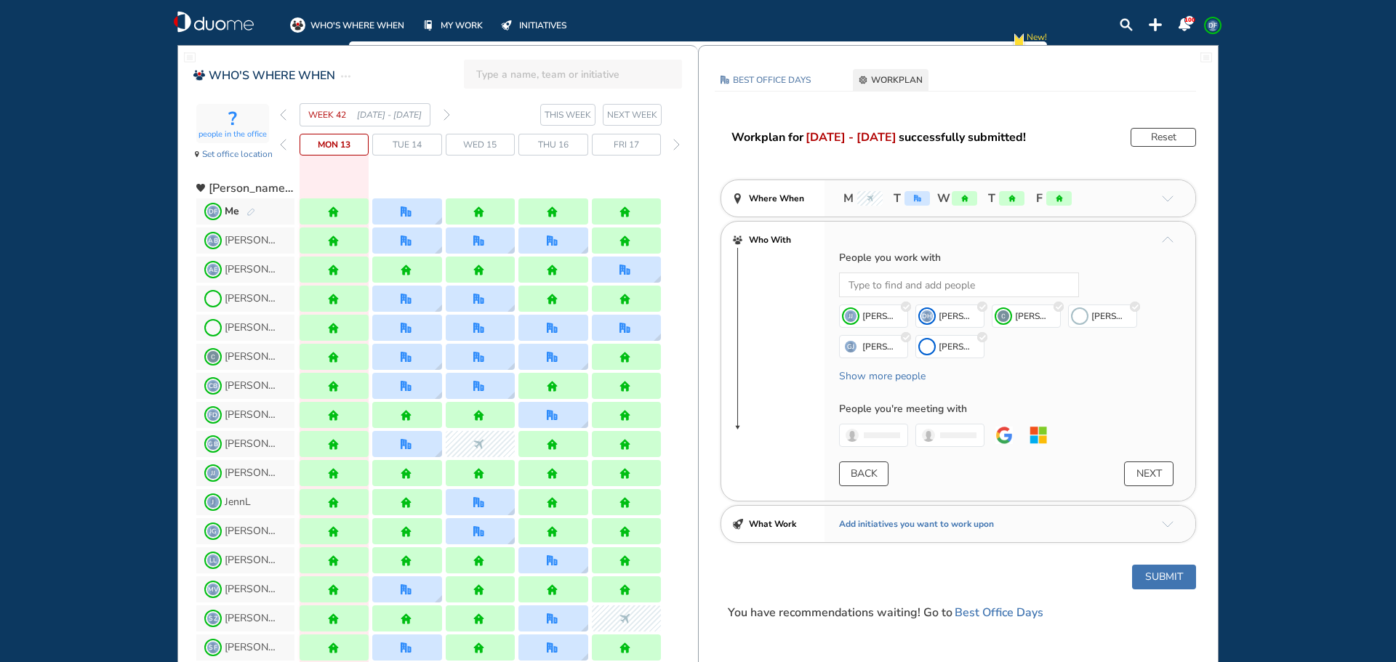
click at [1151, 465] on button "NEXT" at bounding box center [1148, 474] width 49 height 25
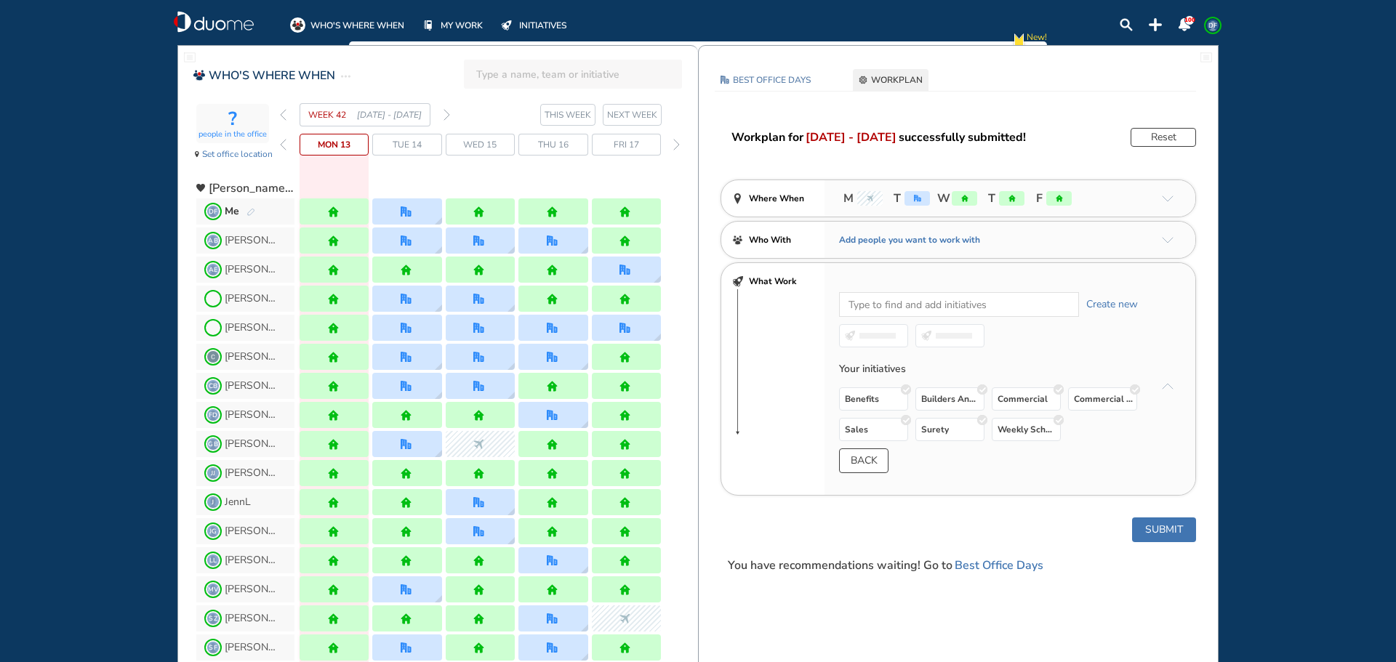
click at [1171, 534] on button "Submit" at bounding box center [1164, 530] width 64 height 25
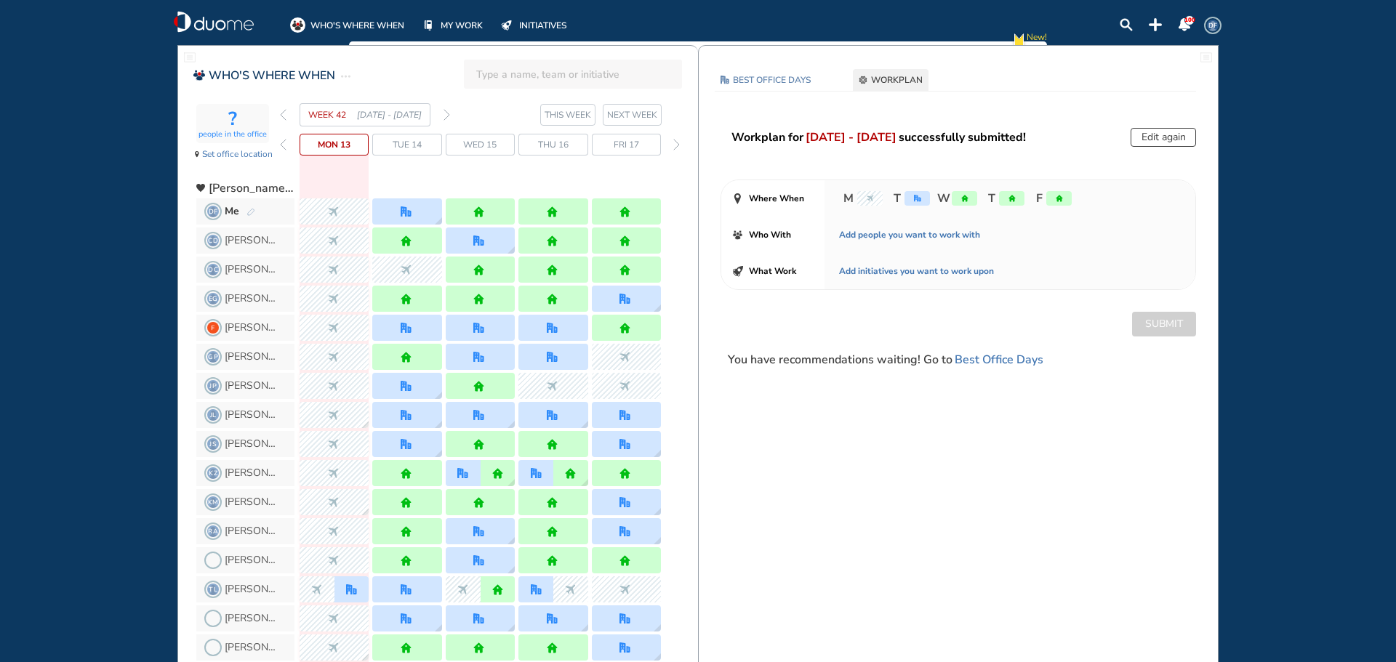
click at [446, 117] on img "forward week" at bounding box center [446, 115] width 7 height 12
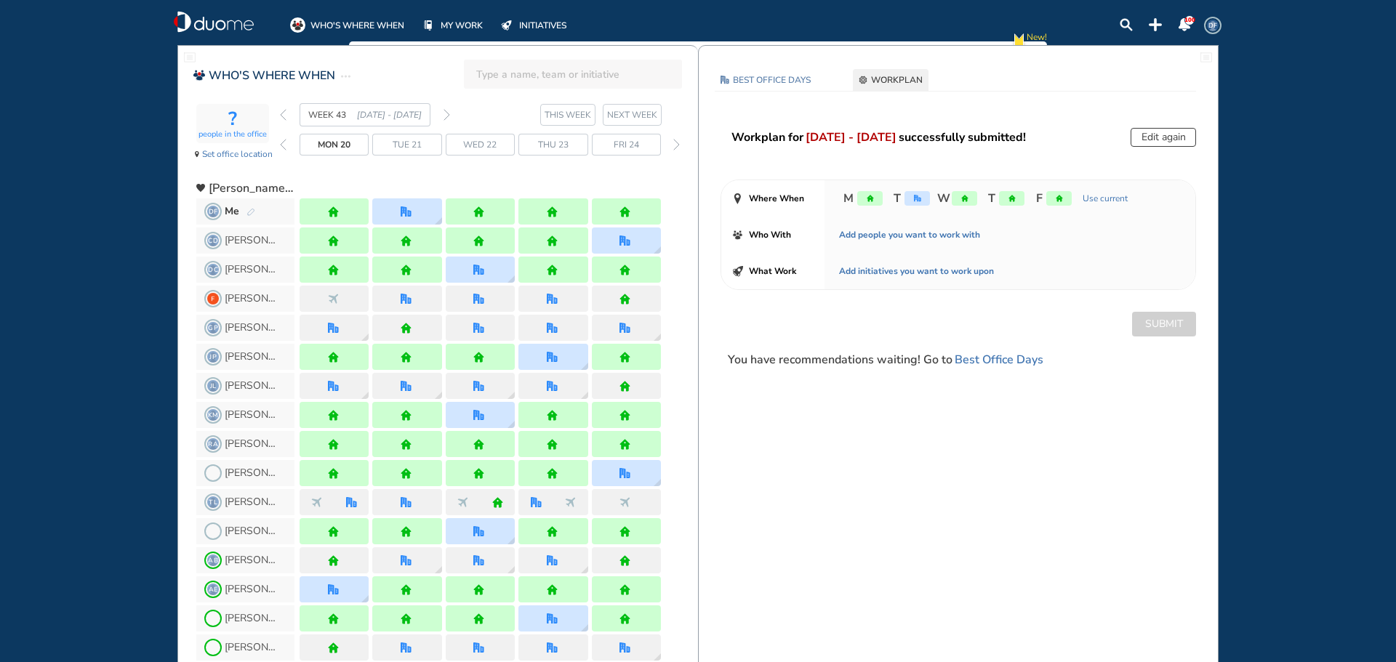
click at [445, 118] on div "WEEK 43 [DATE] - [DATE]" at bounding box center [365, 114] width 170 height 23
click at [448, 117] on img "forward week" at bounding box center [446, 115] width 7 height 12
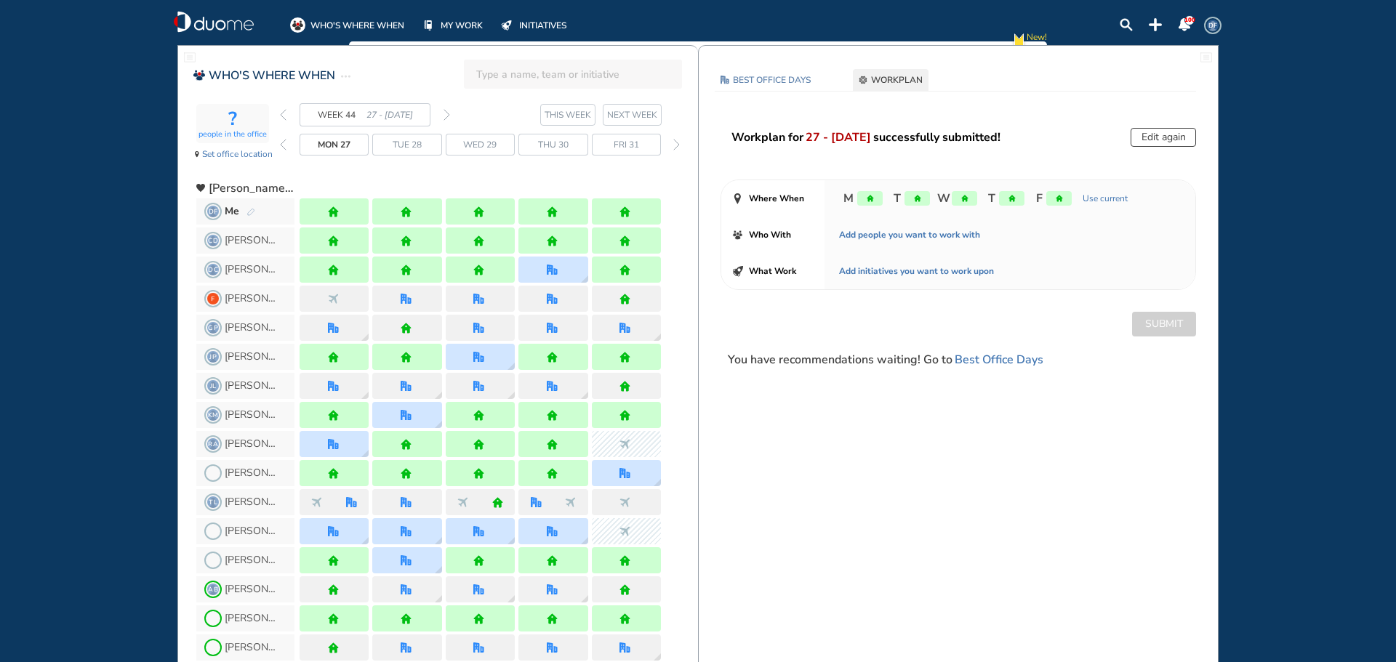
drag, startPoint x: 281, startPoint y: 114, endPoint x: 289, endPoint y: 113, distance: 8.8
click at [284, 113] on img "back week" at bounding box center [283, 115] width 7 height 12
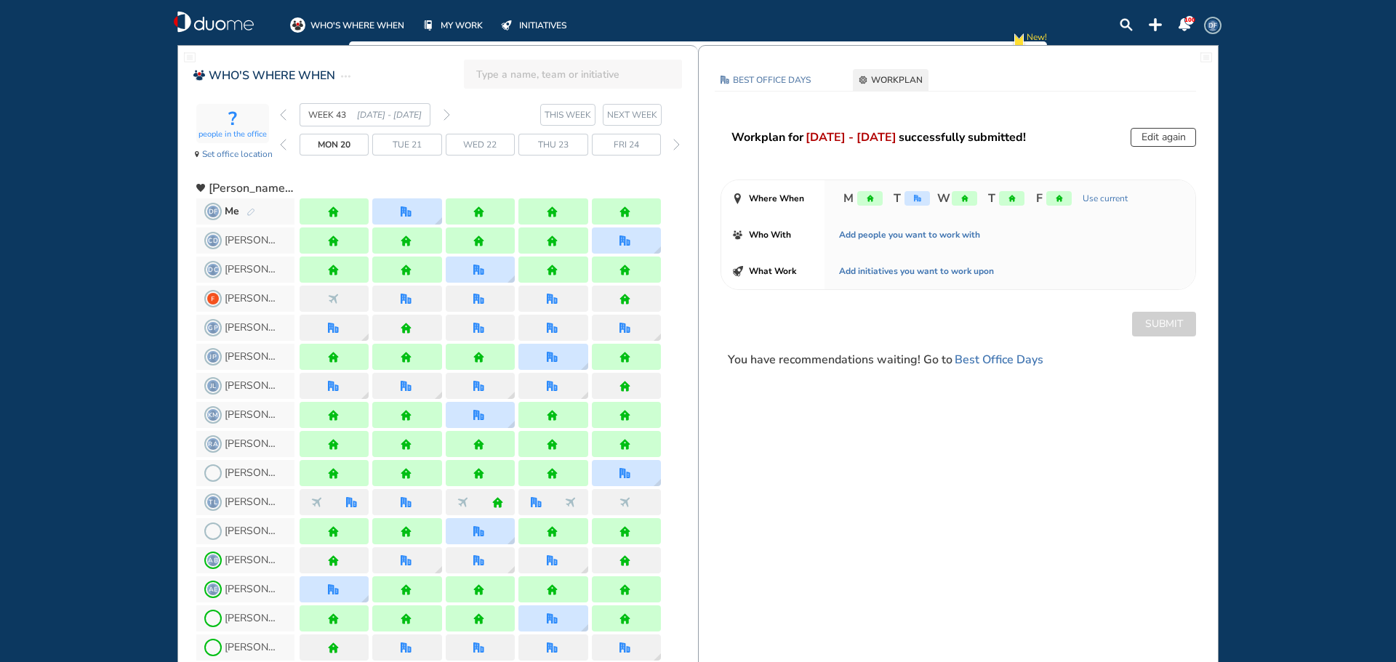
click at [446, 114] on img "forward week" at bounding box center [446, 115] width 7 height 12
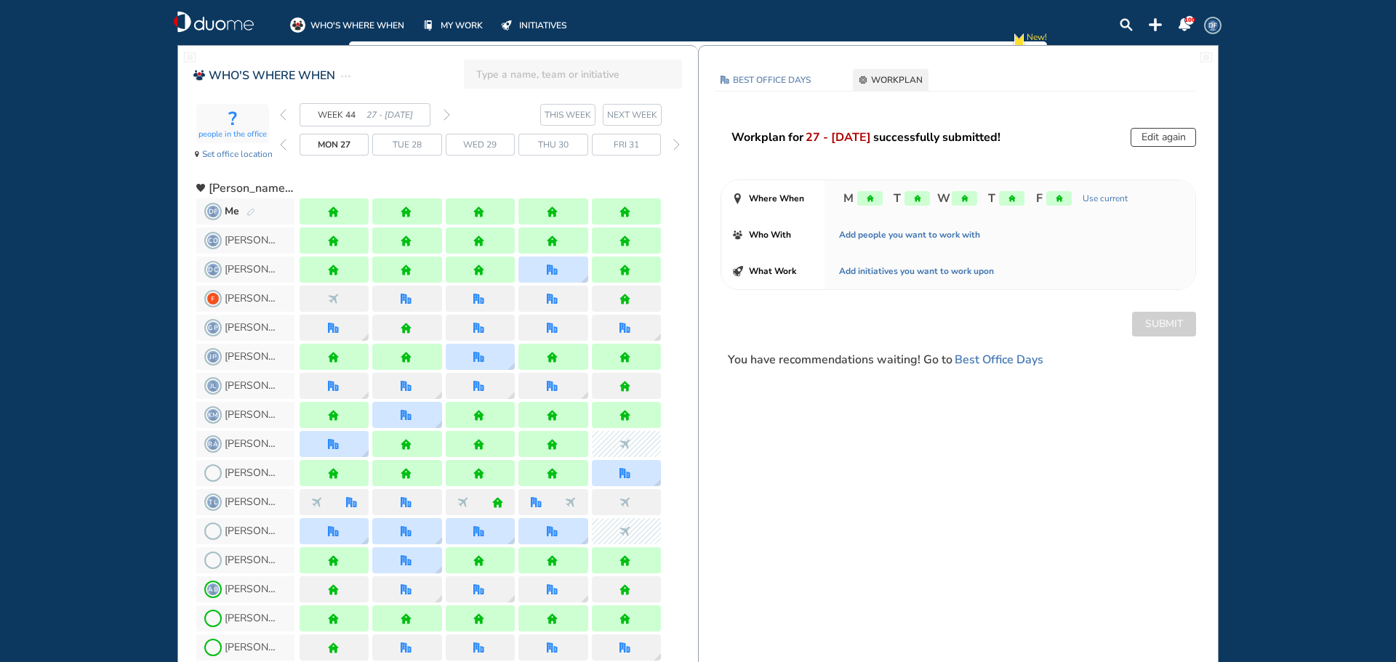
click at [446, 114] on img "forward week" at bounding box center [446, 115] width 7 height 12
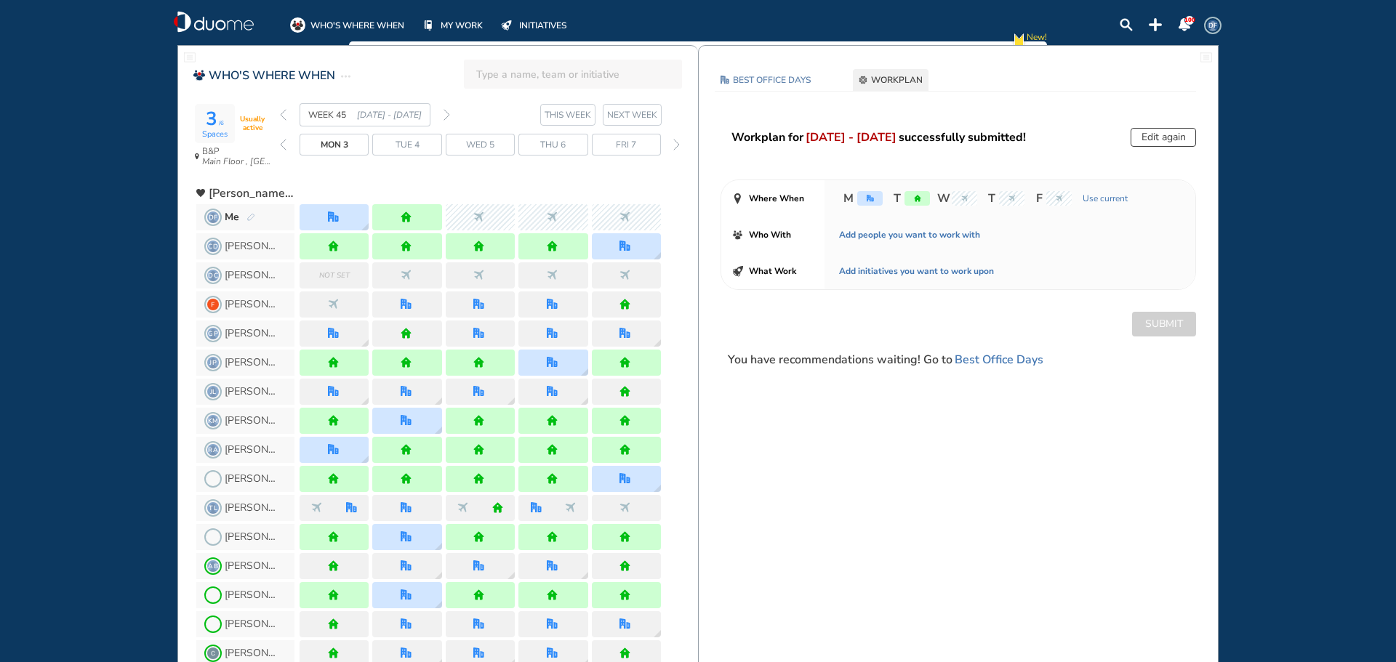
click at [446, 116] on img "forward week" at bounding box center [446, 115] width 7 height 12
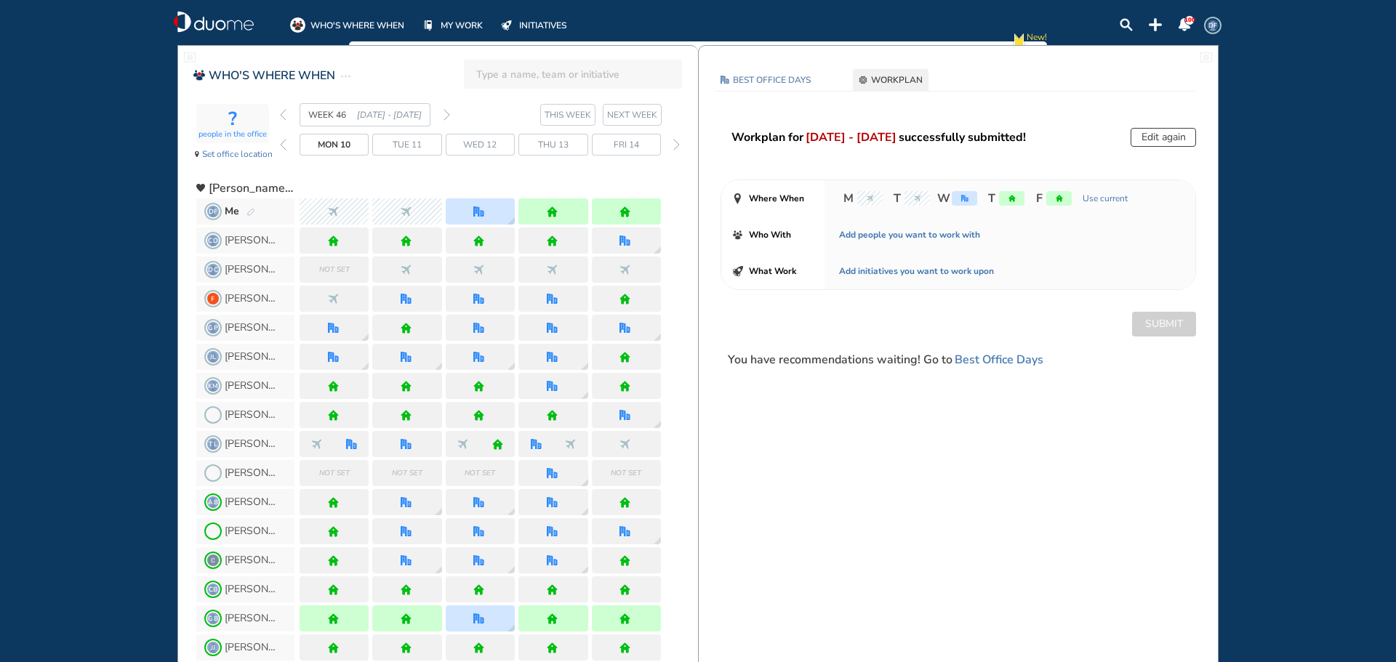
click at [286, 119] on img "back week" at bounding box center [283, 115] width 7 height 12
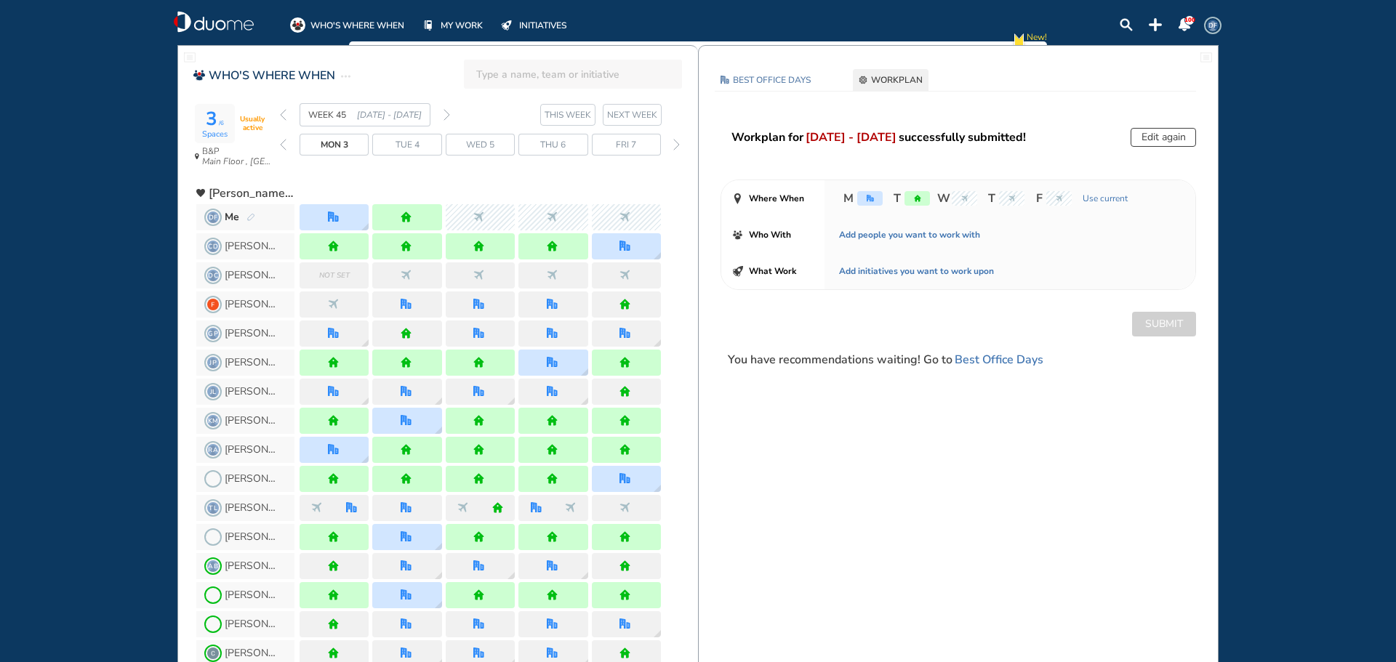
click at [446, 116] on img "forward week" at bounding box center [446, 115] width 7 height 12
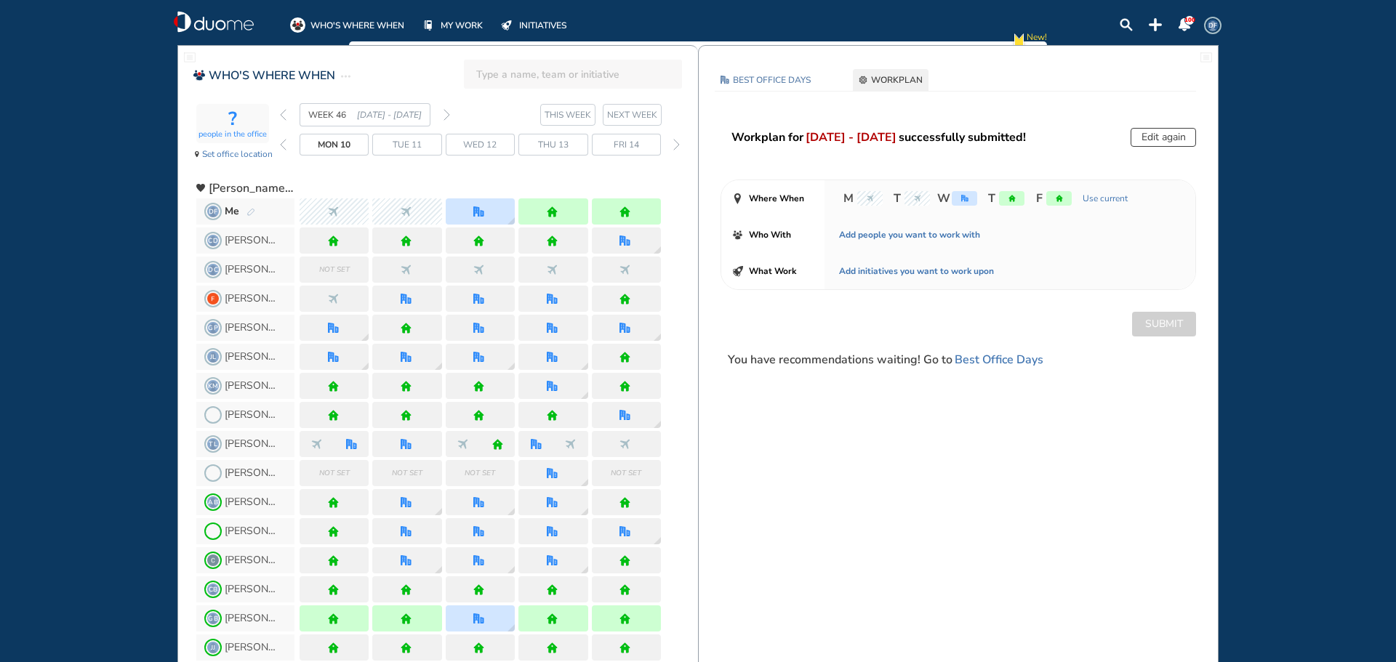
click at [285, 112] on img "back week" at bounding box center [283, 115] width 7 height 12
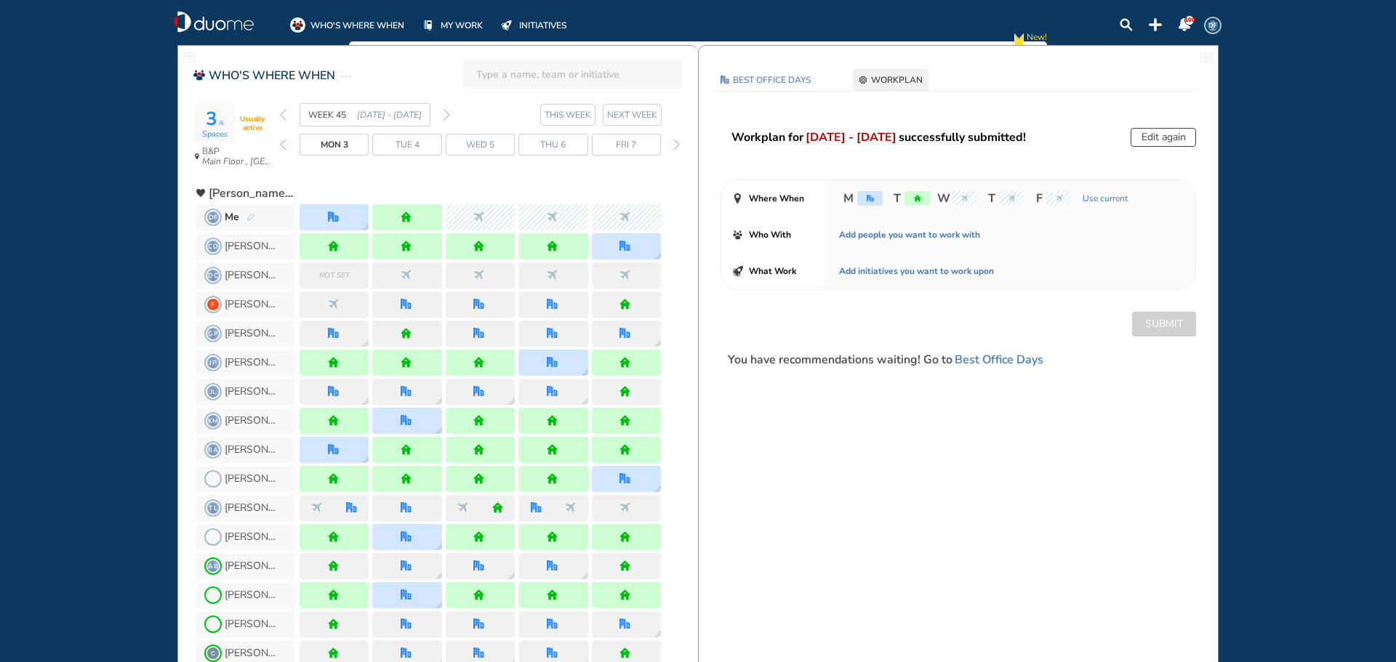
drag, startPoint x: 78, startPoint y: 228, endPoint x: 121, endPoint y: 235, distance: 42.9
click at [89, 228] on div "WHO'S WHERE WHEN MY WORK INITIATIVES 100 DF New! NOTIFICATIONS All Location Tas…" at bounding box center [698, 331] width 1396 height 662
